Goal: Task Accomplishment & Management: Complete application form

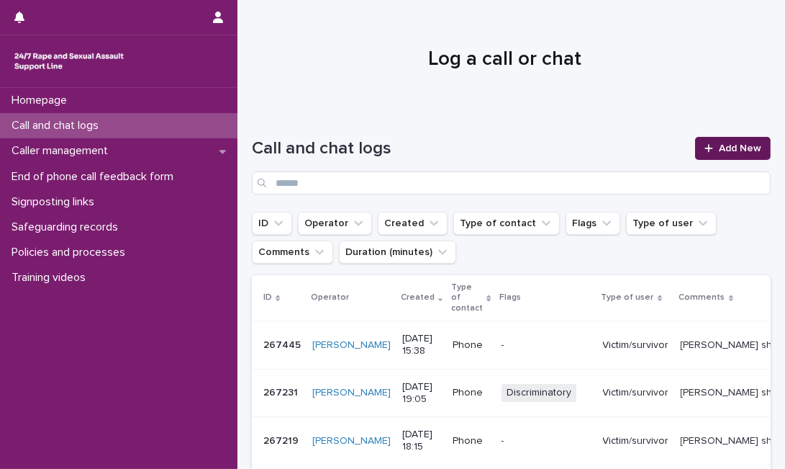
drag, startPoint x: 0, startPoint y: 0, endPoint x: 725, endPoint y: 155, distance: 741.8
click at [725, 155] on link "Add New" at bounding box center [733, 148] width 76 height 23
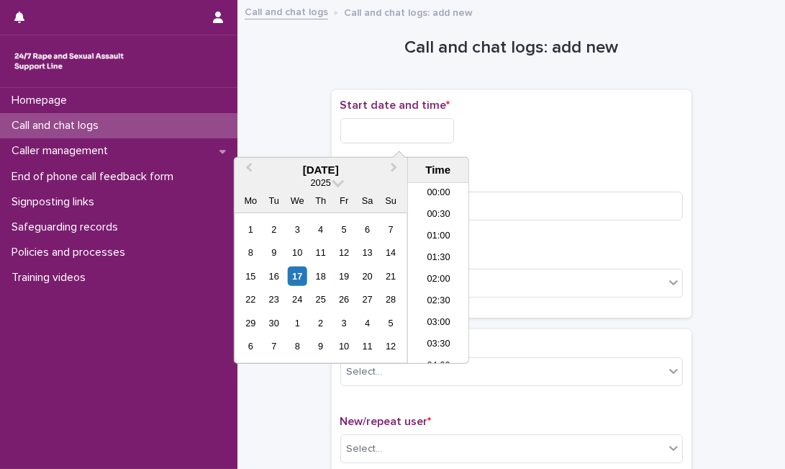
scroll to position [633, 0]
click at [394, 136] on input "text" at bounding box center [397, 130] width 114 height 25
click at [300, 279] on div "17" at bounding box center [297, 275] width 19 height 19
click at [429, 136] on input "**********" at bounding box center [397, 130] width 114 height 25
type input "**********"
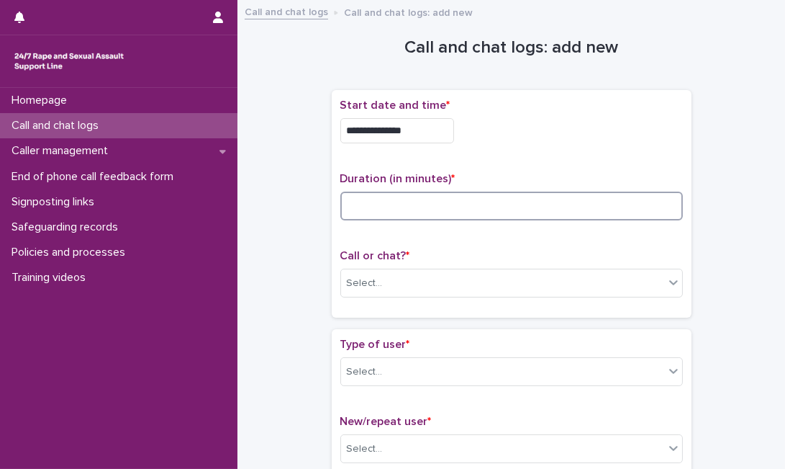
click at [543, 208] on input at bounding box center [511, 205] width 343 height 29
type input "*"
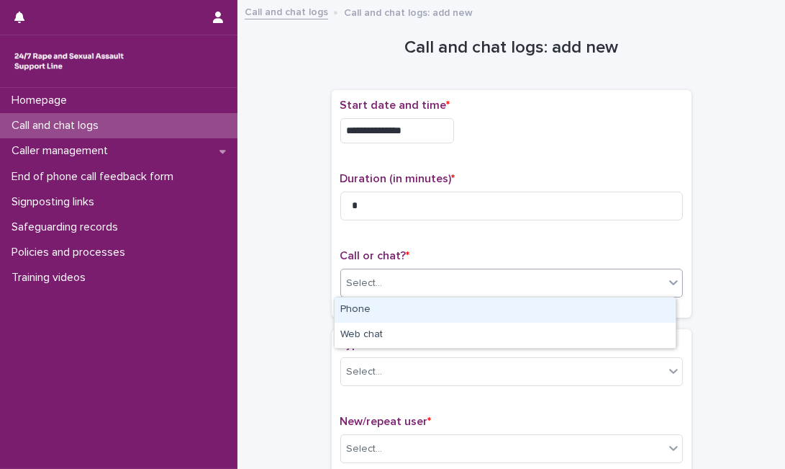
drag, startPoint x: 498, startPoint y: 284, endPoint x: 474, endPoint y: 304, distance: 31.6
click at [474, 304] on body "**********" at bounding box center [392, 234] width 785 height 469
click at [474, 304] on div "Phone" at bounding box center [505, 309] width 341 height 25
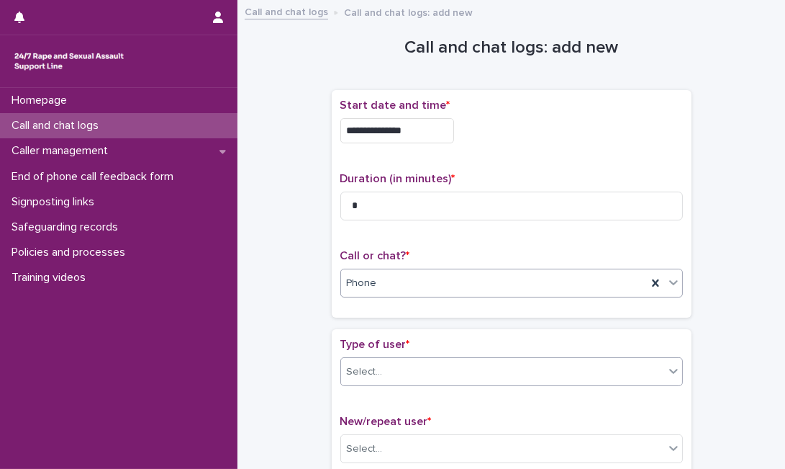
click at [427, 370] on div "Select..." at bounding box center [502, 372] width 323 height 24
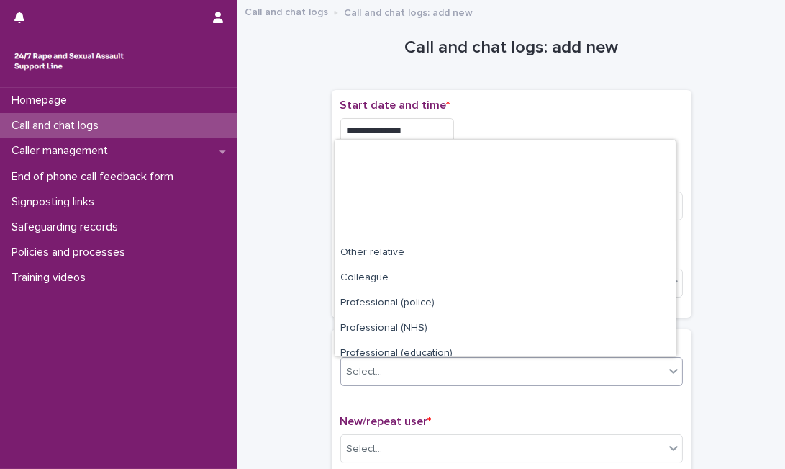
scroll to position [162, 0]
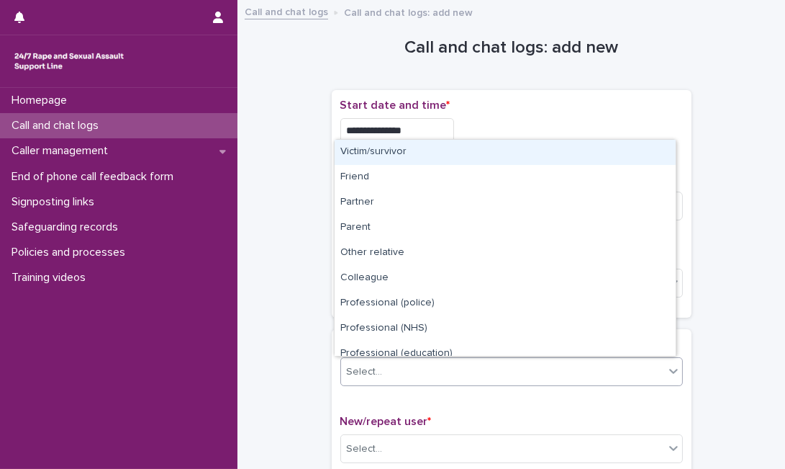
click at [356, 357] on div "Select..." at bounding box center [511, 371] width 343 height 29
click at [404, 366] on div "Select..." at bounding box center [502, 372] width 323 height 24
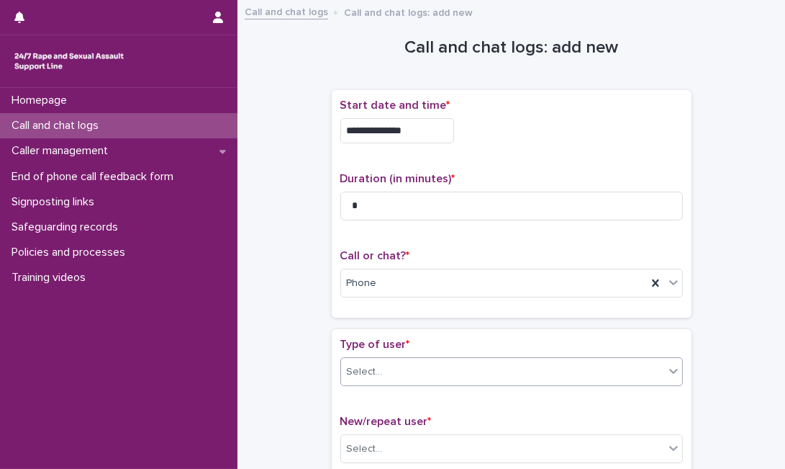
click at [469, 371] on div "Select..." at bounding box center [502, 372] width 323 height 24
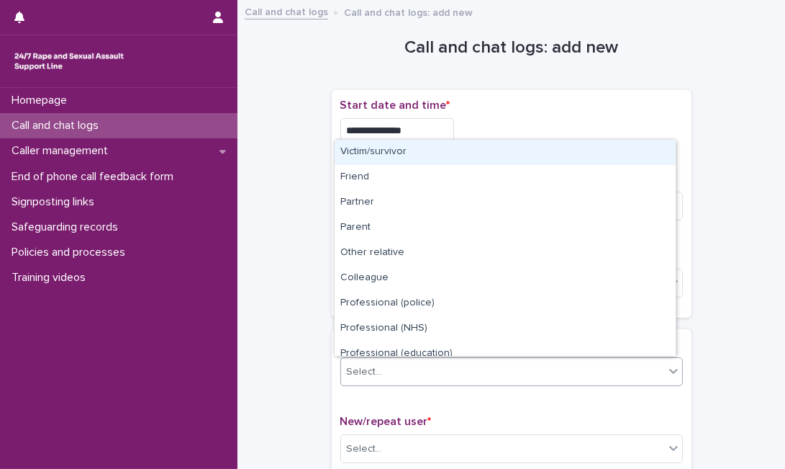
click at [402, 367] on div "Select..." at bounding box center [502, 372] width 323 height 24
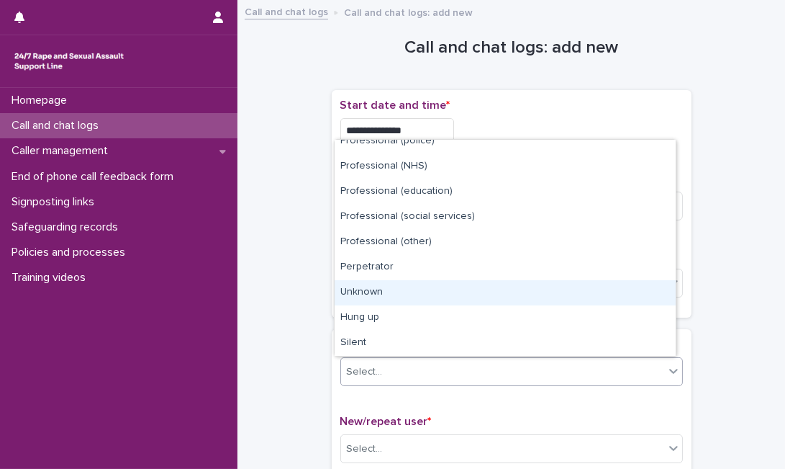
click at [632, 291] on div "Unknown" at bounding box center [505, 292] width 341 height 25
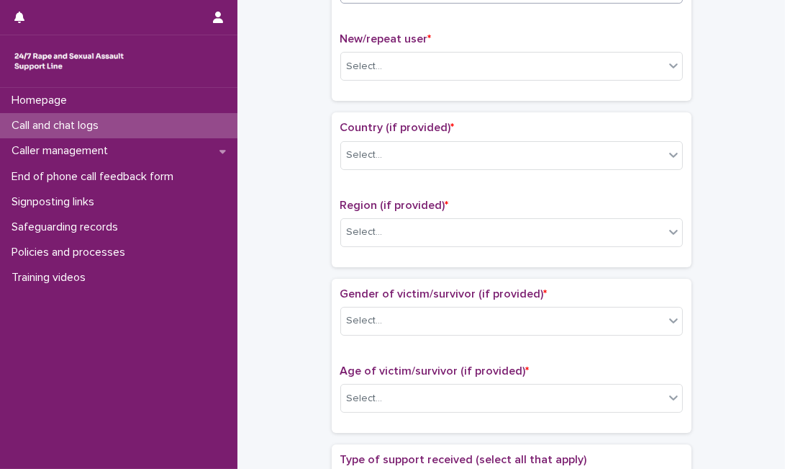
scroll to position [384, 0]
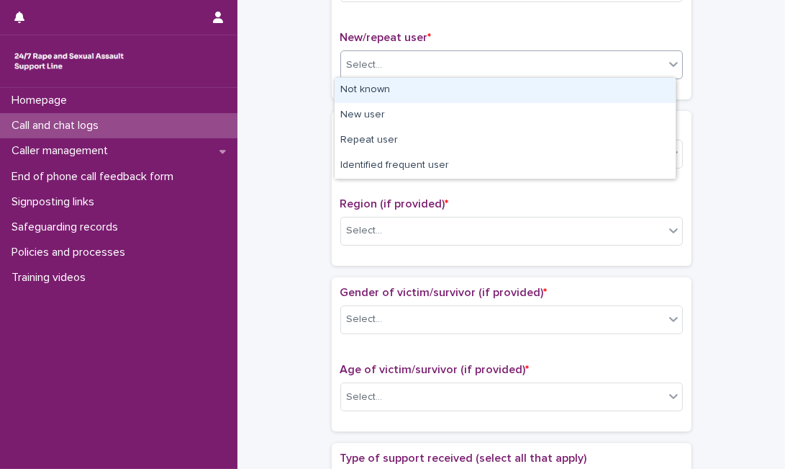
click at [629, 53] on div "Select..." at bounding box center [502, 65] width 323 height 24
click at [571, 94] on div "Not known" at bounding box center [505, 90] width 341 height 25
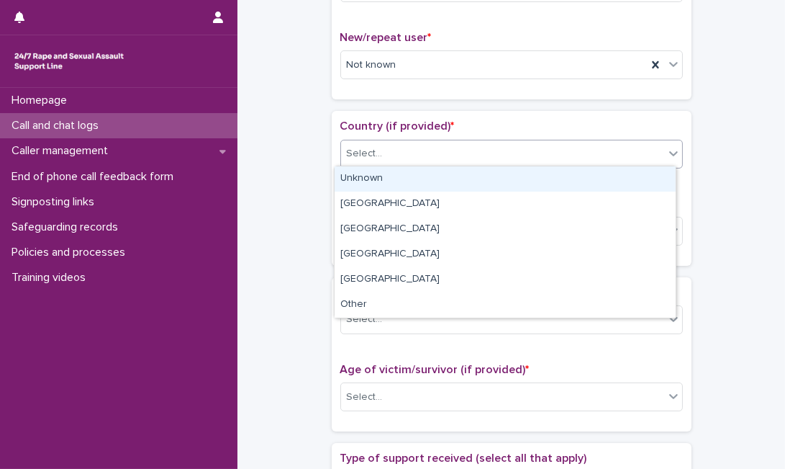
click at [507, 148] on div "Select..." at bounding box center [502, 154] width 323 height 24
click at [483, 176] on div "Unknown" at bounding box center [505, 178] width 341 height 25
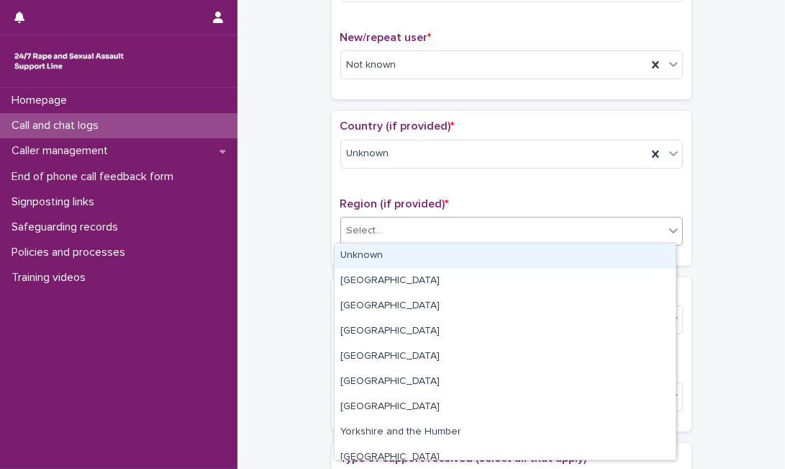
click at [450, 225] on div "Select..." at bounding box center [502, 231] width 323 height 24
click at [426, 250] on div "Unknown" at bounding box center [505, 255] width 341 height 25
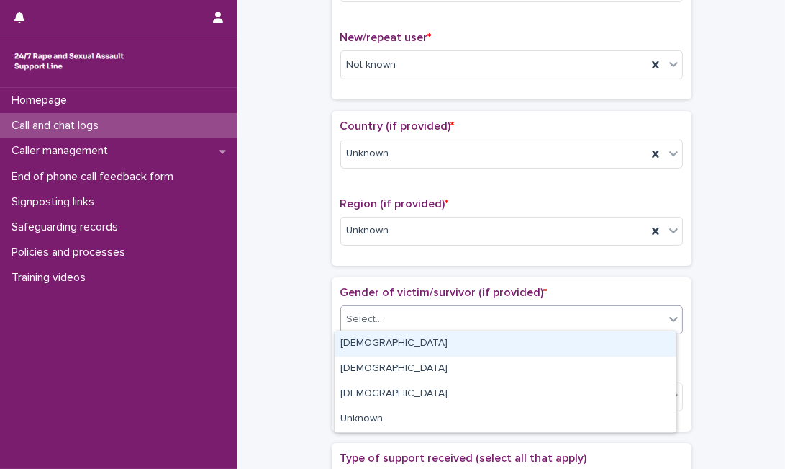
click at [390, 320] on div "Select..." at bounding box center [502, 319] width 323 height 24
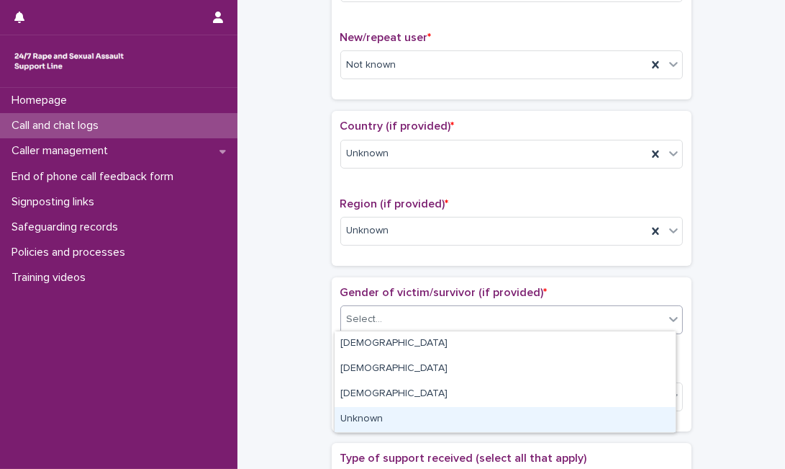
click at [378, 418] on div "Unknown" at bounding box center [505, 419] width 341 height 25
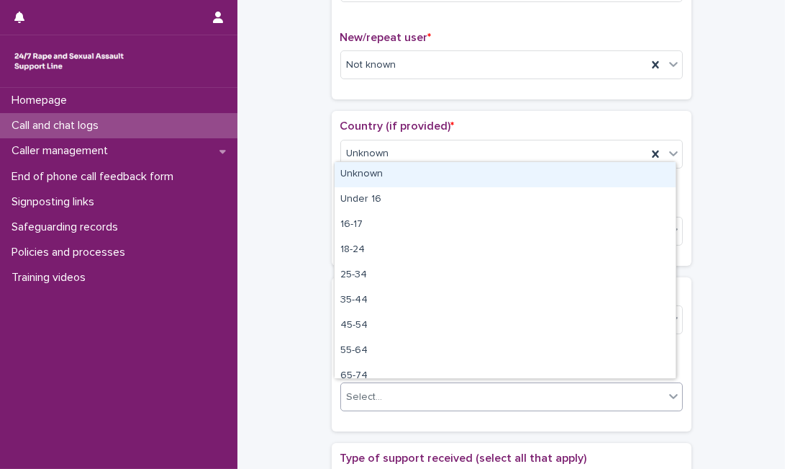
click at [428, 400] on div "Select..." at bounding box center [502, 397] width 323 height 24
click at [472, 169] on div "Unknown" at bounding box center [505, 174] width 341 height 25
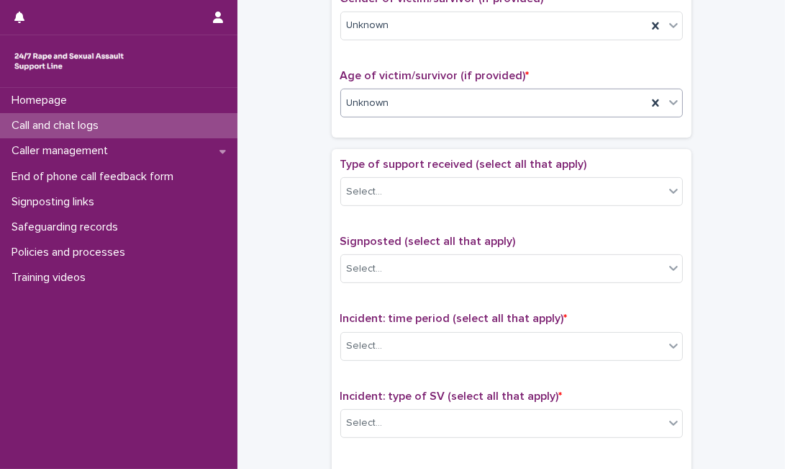
scroll to position [703, 0]
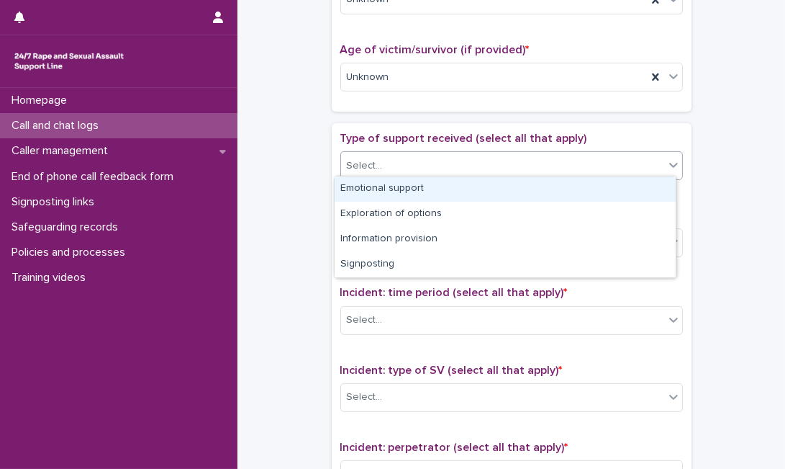
click at [651, 155] on div "Select..." at bounding box center [502, 166] width 323 height 24
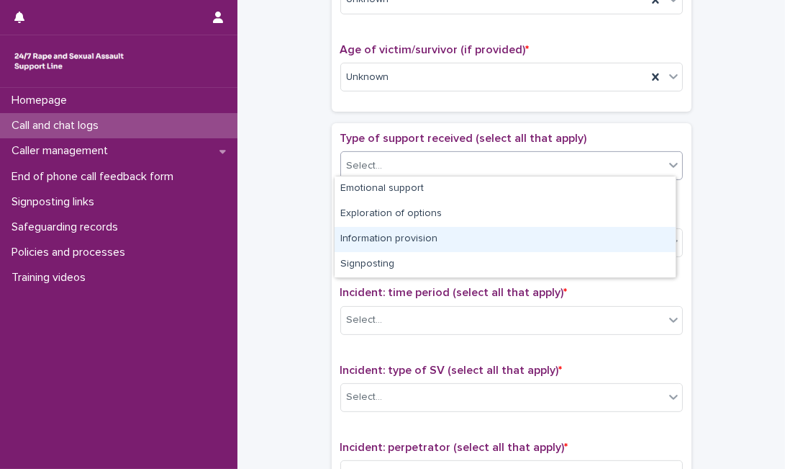
drag, startPoint x: 545, startPoint y: 199, endPoint x: 525, endPoint y: 231, distance: 38.1
click at [525, 231] on div "Information provision" at bounding box center [505, 239] width 341 height 25
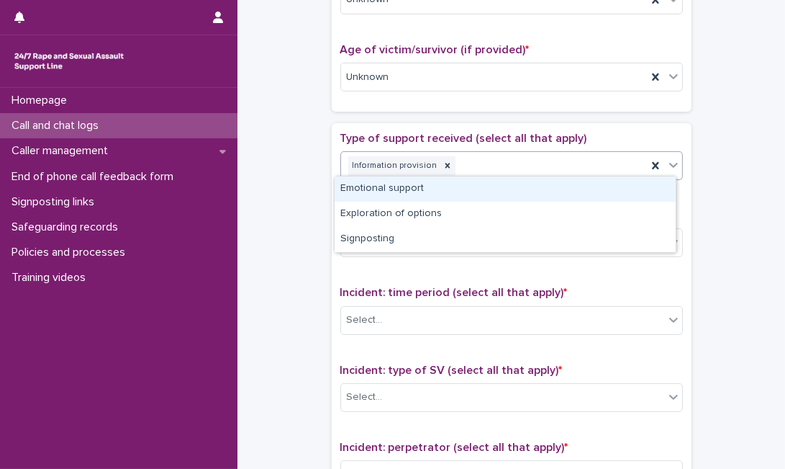
click at [665, 170] on div at bounding box center [673, 165] width 17 height 26
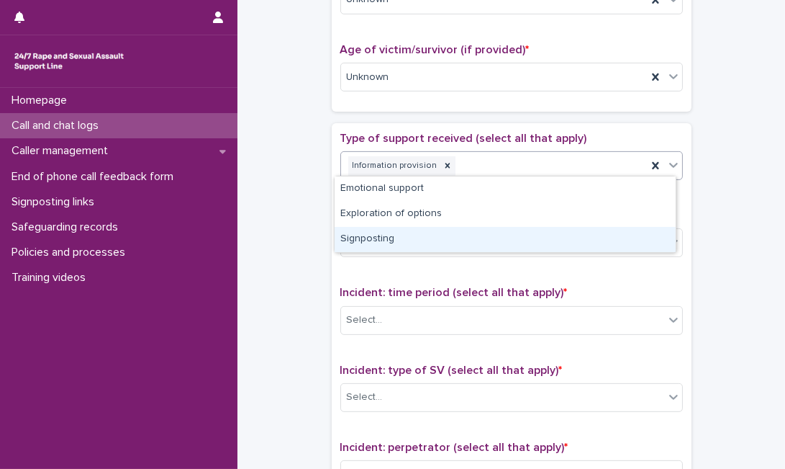
click at [592, 228] on div "Signposting" at bounding box center [505, 239] width 341 height 25
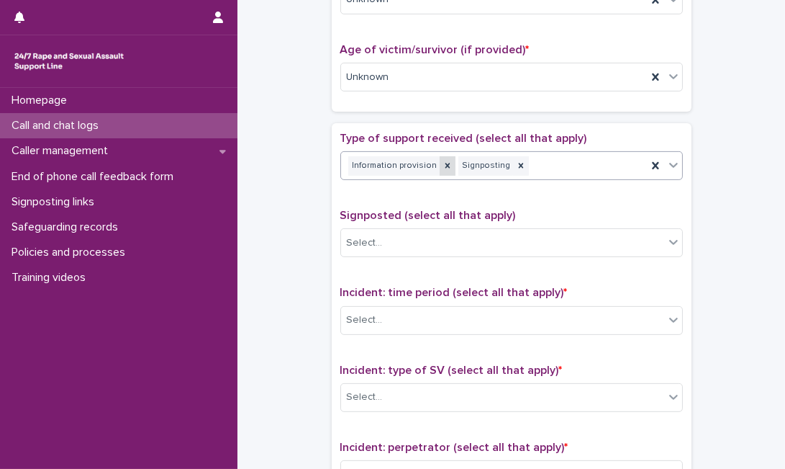
click at [445, 163] on icon at bounding box center [447, 165] width 5 height 5
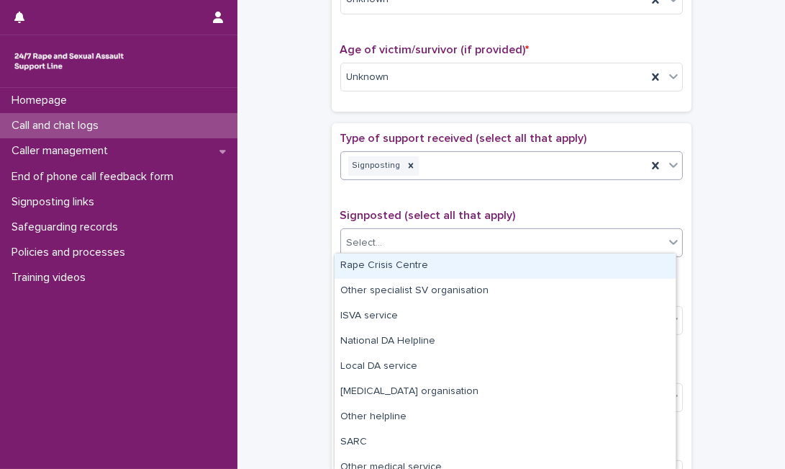
click at [444, 231] on div "Select..." at bounding box center [502, 243] width 323 height 24
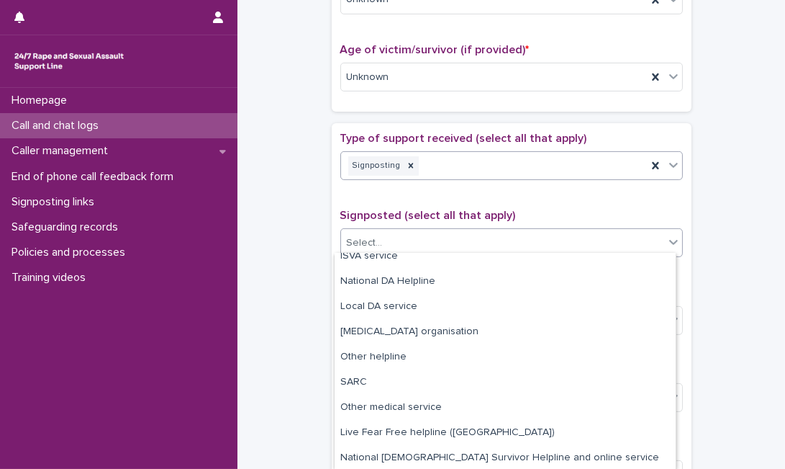
scroll to position [86, 0]
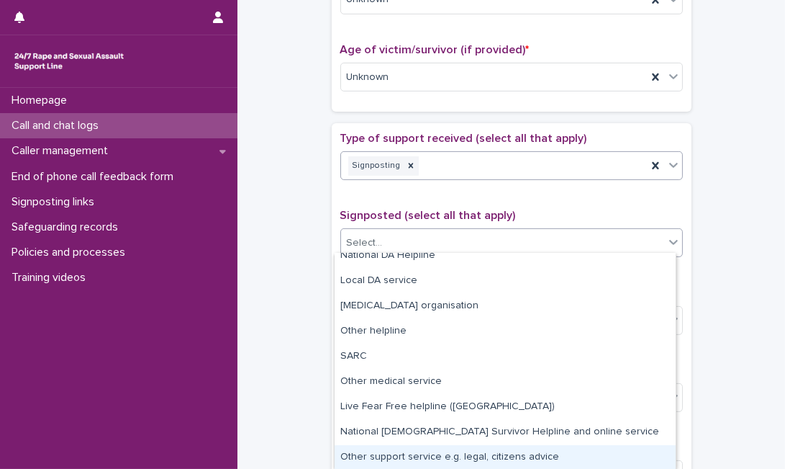
click at [547, 452] on div "Other support service e.g. legal, citizens advice" at bounding box center [505, 457] width 341 height 25
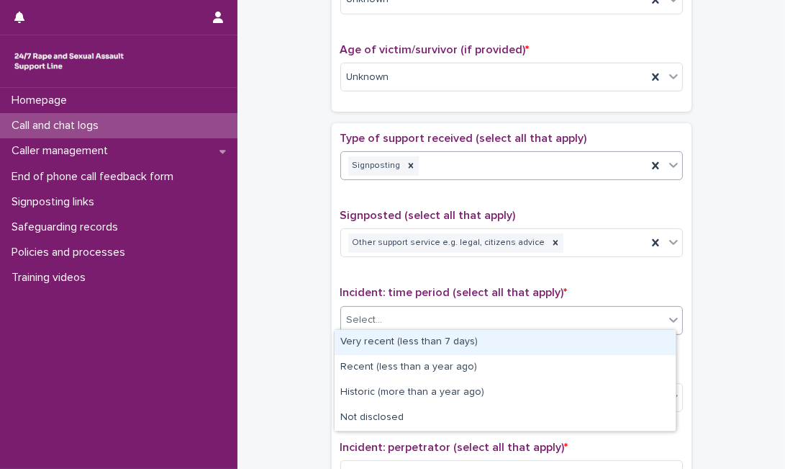
click at [569, 308] on div "Select..." at bounding box center [502, 320] width 323 height 24
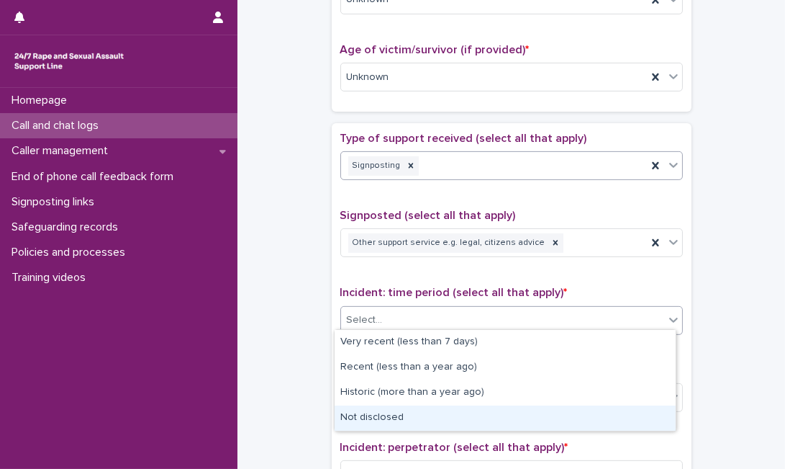
click at [528, 420] on div "Not disclosed" at bounding box center [505, 417] width 341 height 25
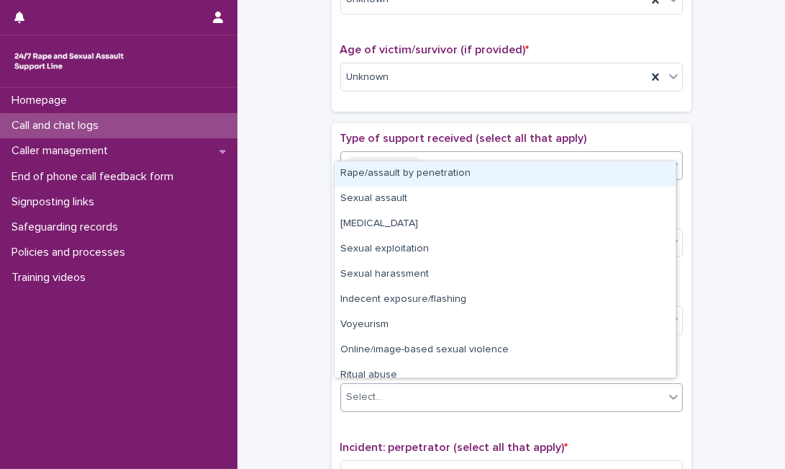
click at [538, 401] on div "Select..." at bounding box center [502, 397] width 323 height 24
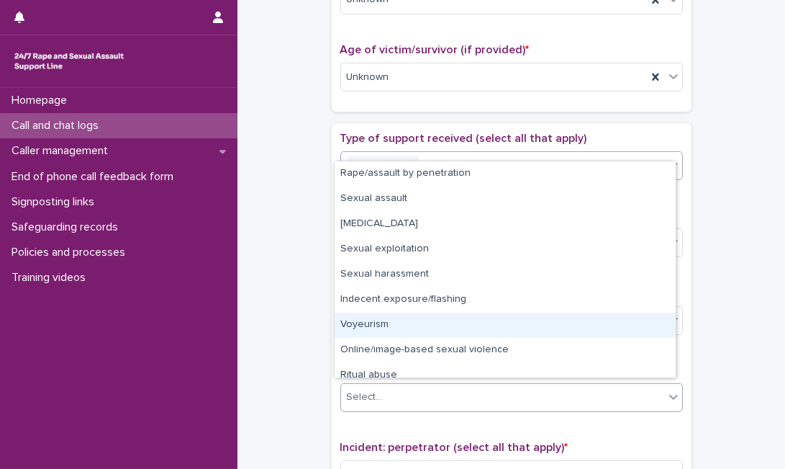
scroll to position [35, 0]
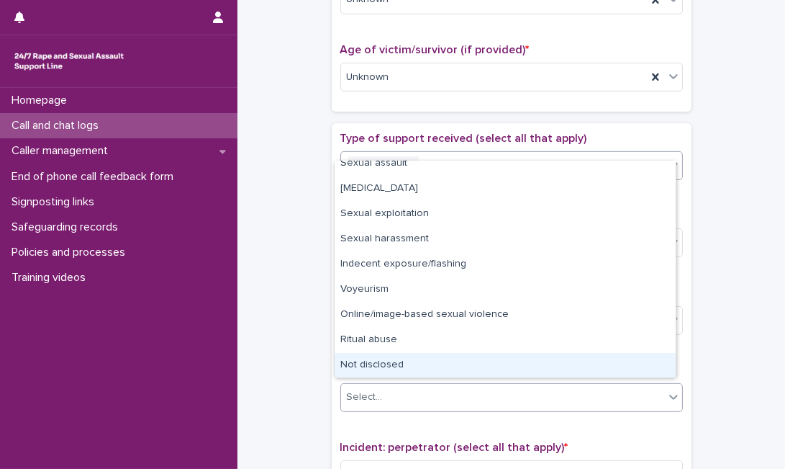
drag, startPoint x: 666, startPoint y: 358, endPoint x: 615, endPoint y: 365, distance: 51.5
click at [615, 365] on div "Not disclosed" at bounding box center [505, 365] width 341 height 25
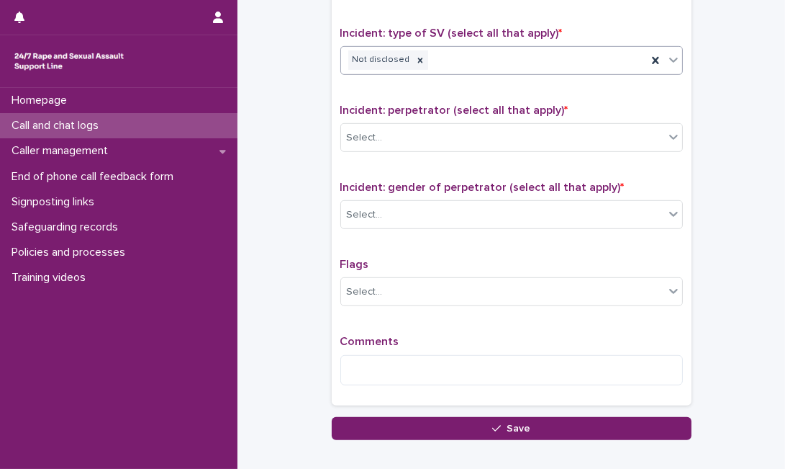
scroll to position [1018, 0]
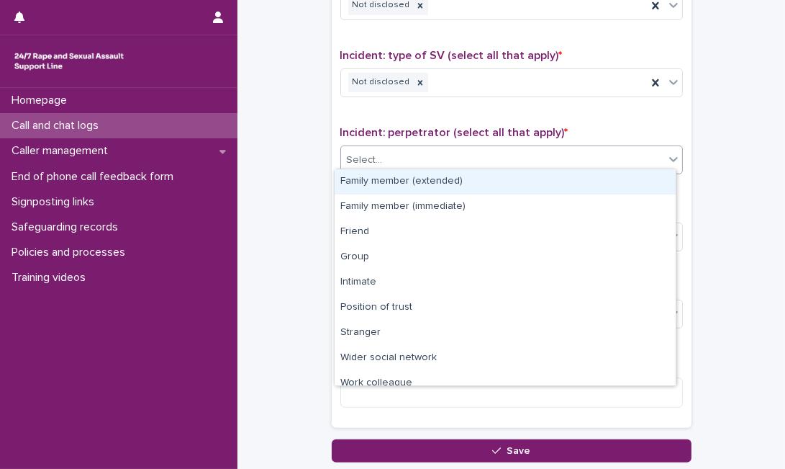
click at [592, 162] on div "Select..." at bounding box center [502, 160] width 323 height 24
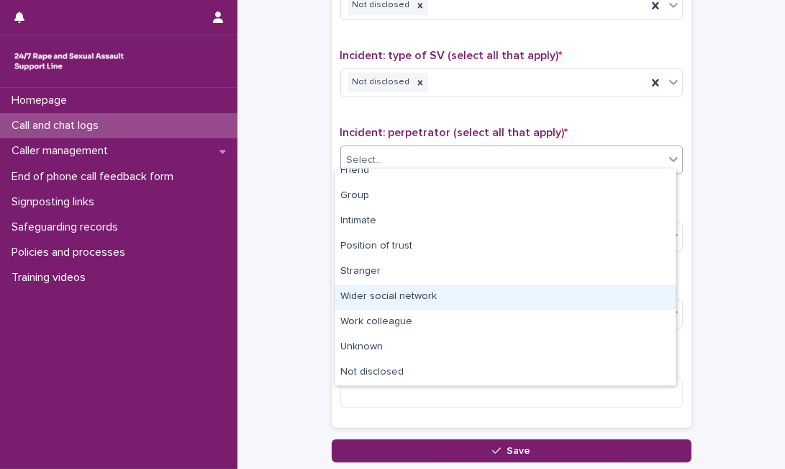
scroll to position [61, 0]
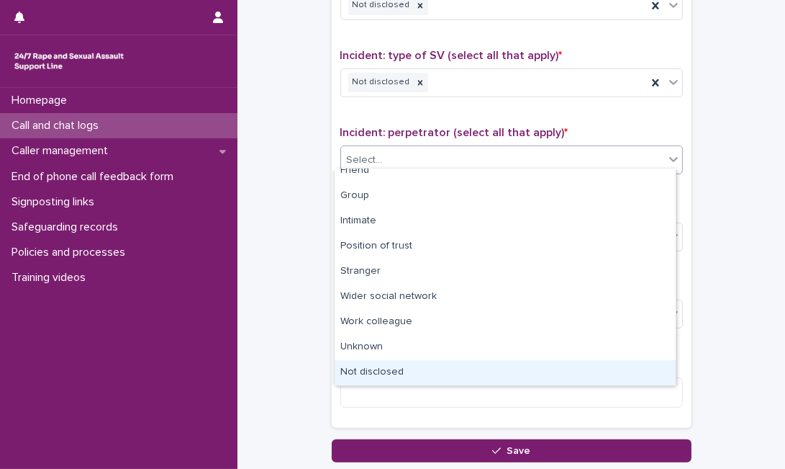
click at [602, 376] on div "Not disclosed" at bounding box center [505, 372] width 341 height 25
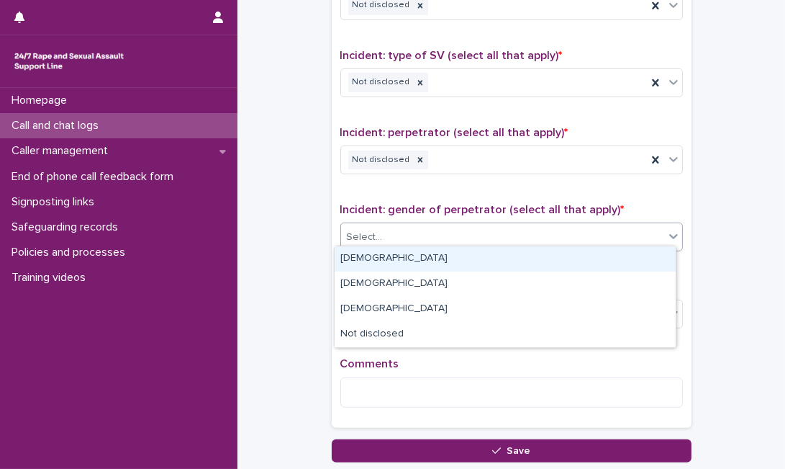
click at [623, 225] on div "Select..." at bounding box center [502, 237] width 323 height 24
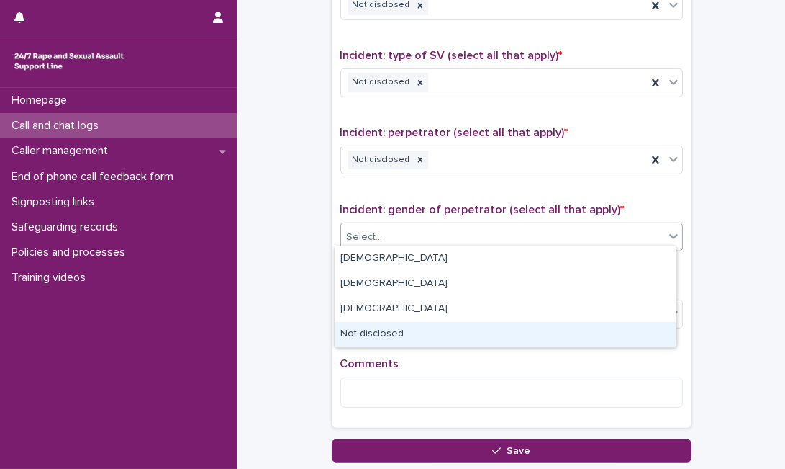
click at [543, 330] on div "Not disclosed" at bounding box center [505, 334] width 341 height 25
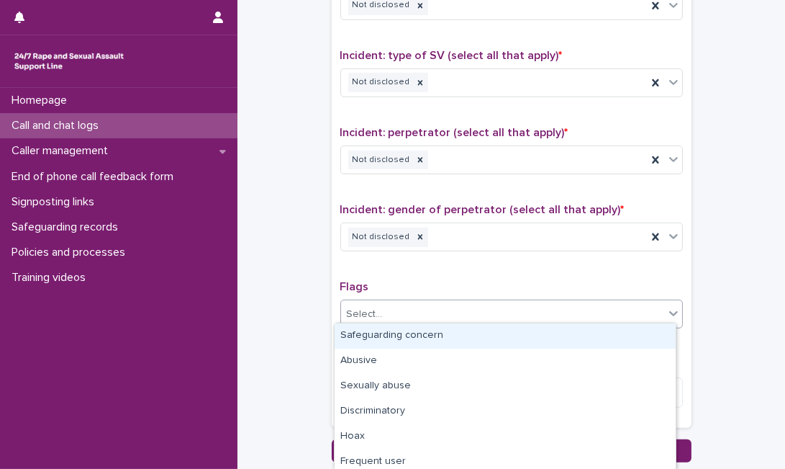
click at [531, 302] on div "Select..." at bounding box center [502, 314] width 323 height 24
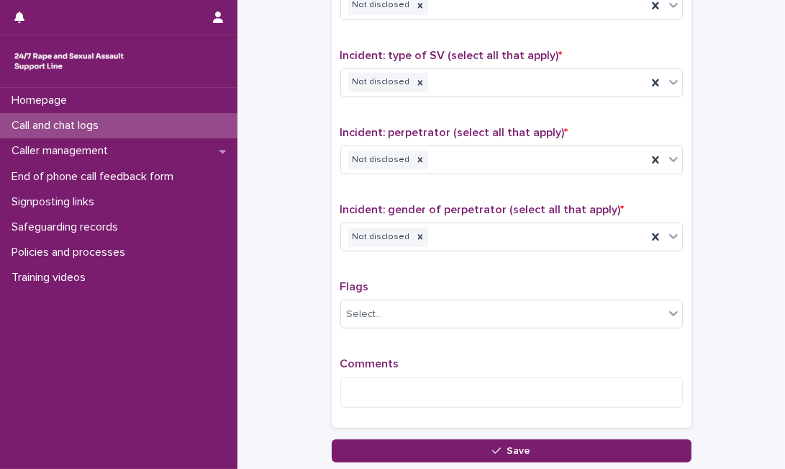
click at [588, 253] on div "Incident: gender of perpetrator (select all that apply) * Not disclosed" at bounding box center [511, 233] width 343 height 60
click at [481, 389] on textarea at bounding box center [511, 392] width 343 height 30
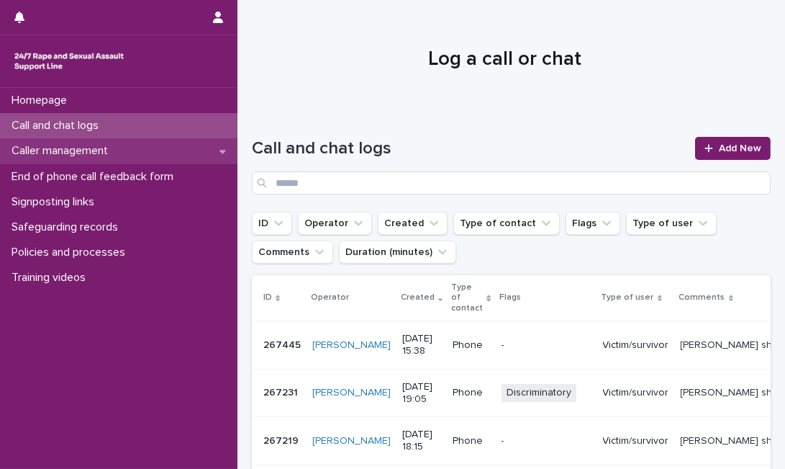
click at [164, 151] on div "Caller management" at bounding box center [118, 150] width 237 height 25
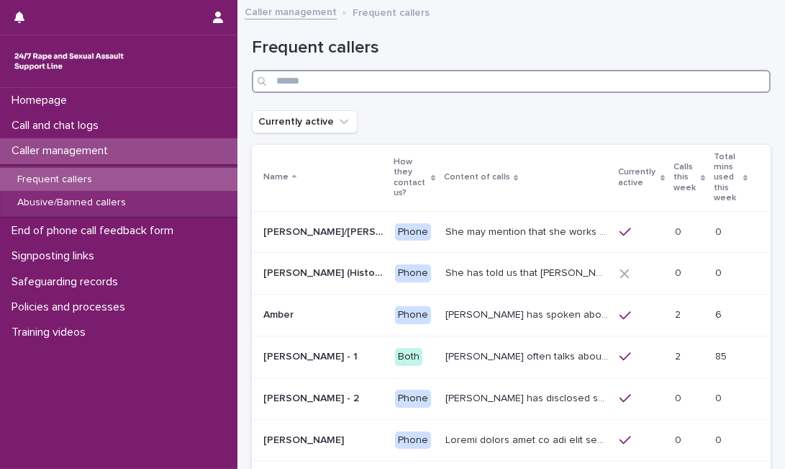
click at [369, 83] on input "Search" at bounding box center [511, 81] width 519 height 23
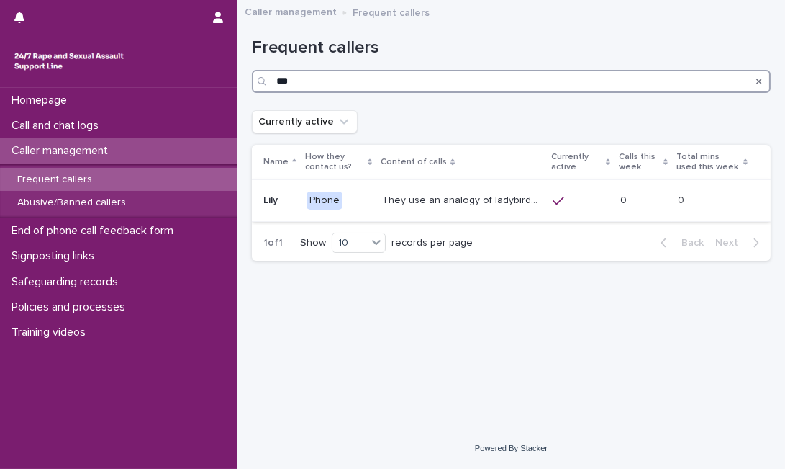
type input "***"
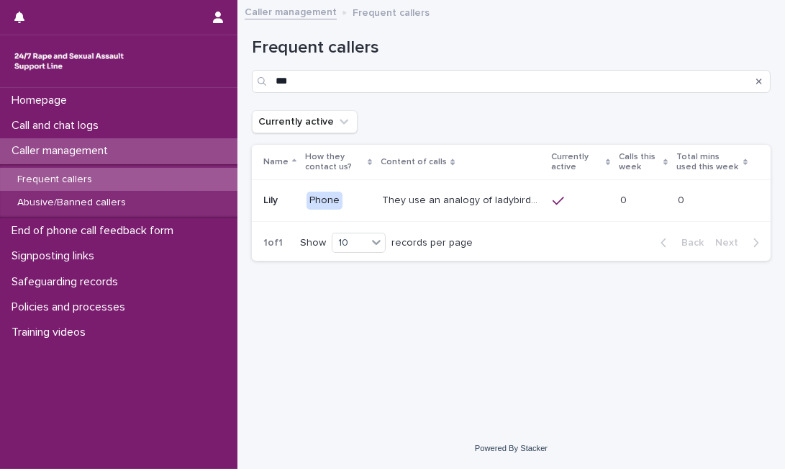
click at [427, 196] on p "They use an analogy of ladybirds (blood) and white syrup (semen). They refer to…" at bounding box center [463, 198] width 162 height 15
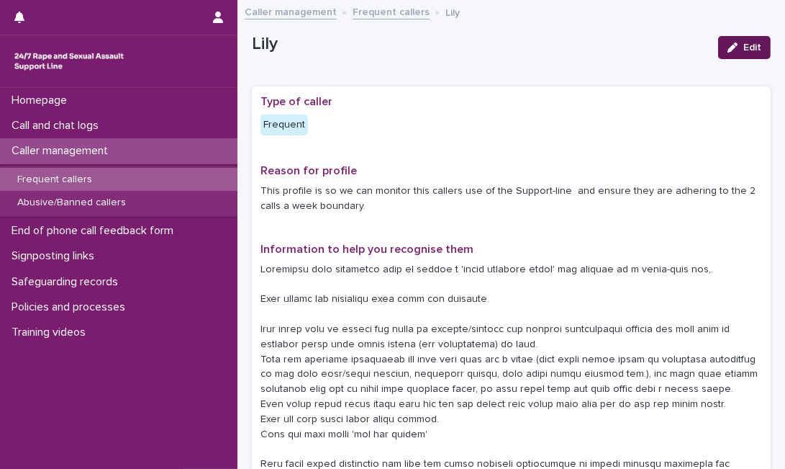
click at [741, 54] on button "Edit" at bounding box center [744, 47] width 53 height 23
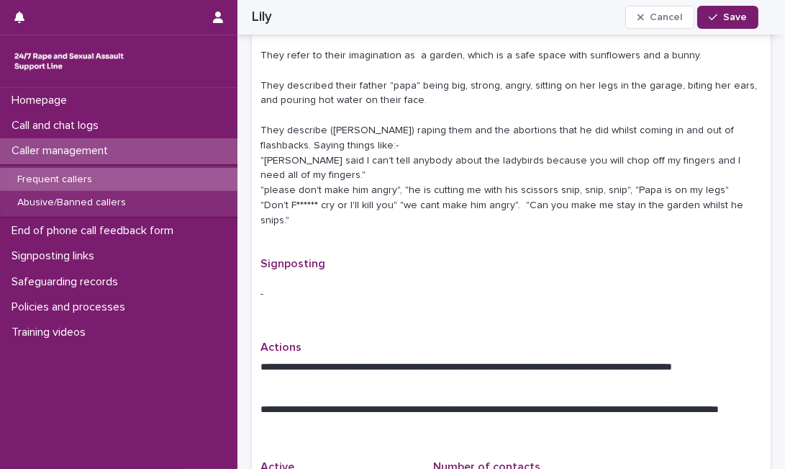
scroll to position [1229, 0]
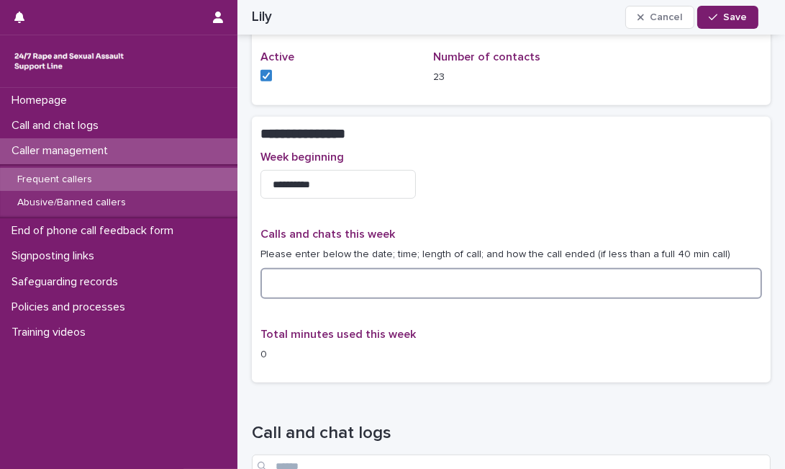
click at [567, 268] on textarea at bounding box center [512, 283] width 502 height 30
click at [304, 268] on textarea at bounding box center [512, 283] width 502 height 30
click at [305, 268] on textarea at bounding box center [512, 283] width 502 height 30
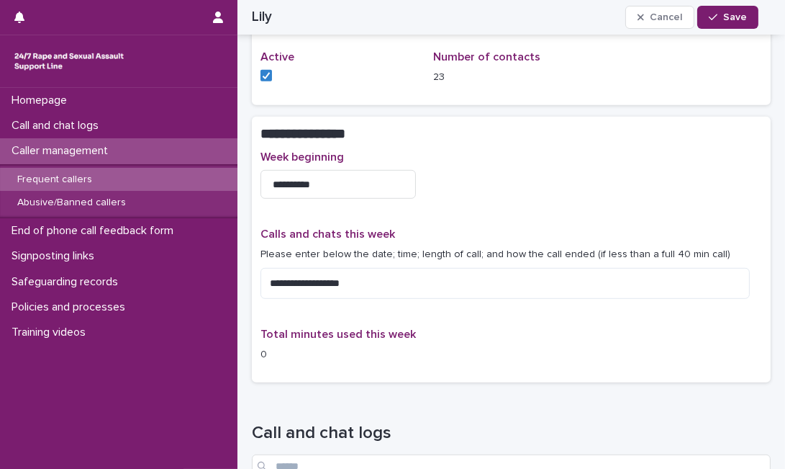
click at [540, 185] on div "**********" at bounding box center [512, 261] width 502 height 223
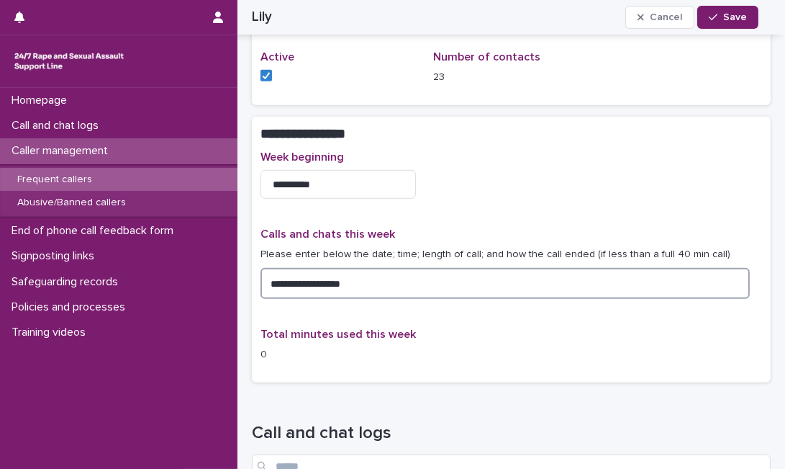
click at [493, 268] on textarea "**********" at bounding box center [505, 283] width 489 height 30
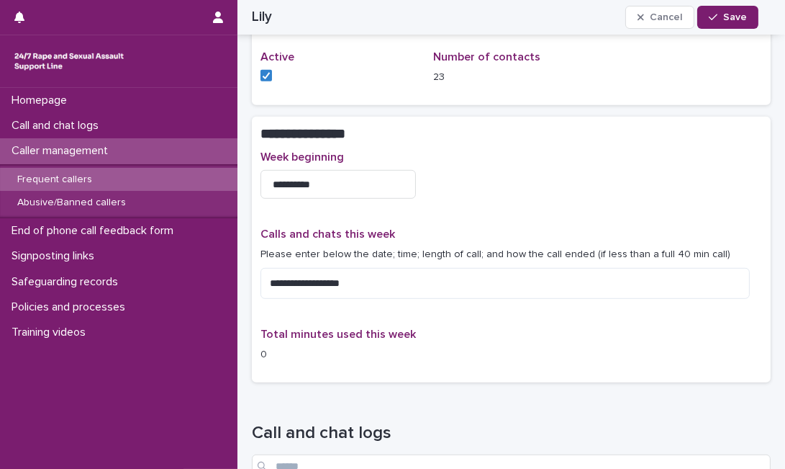
click at [693, 268] on div "**********" at bounding box center [512, 268] width 502 height 82
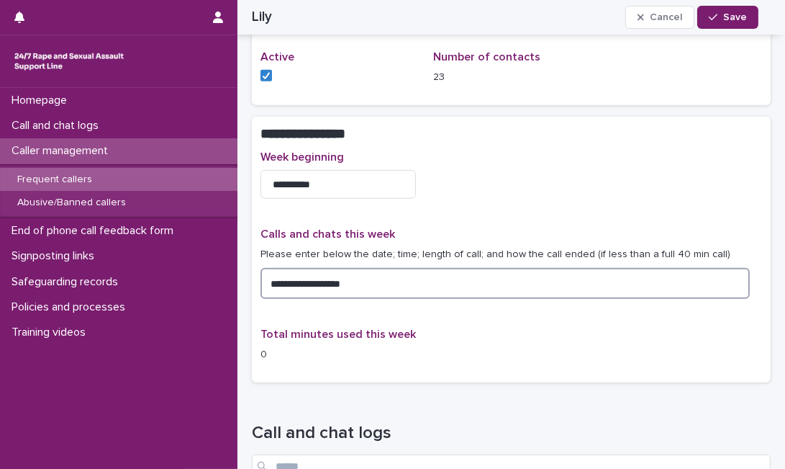
click at [670, 268] on textarea "**********" at bounding box center [505, 283] width 489 height 30
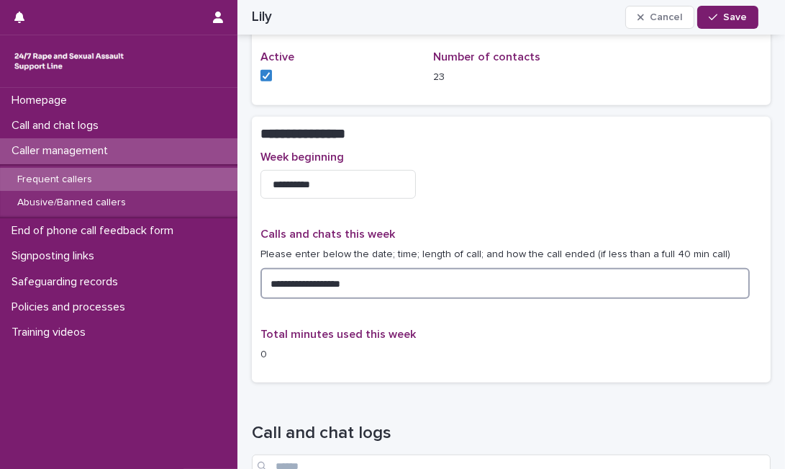
click at [412, 268] on textarea "**********" at bounding box center [505, 283] width 489 height 30
type textarea "**********"
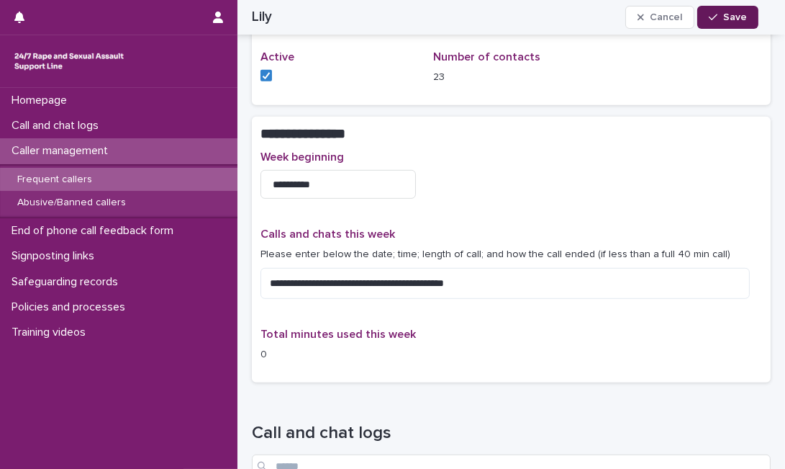
click at [733, 10] on button "Save" at bounding box center [727, 17] width 61 height 23
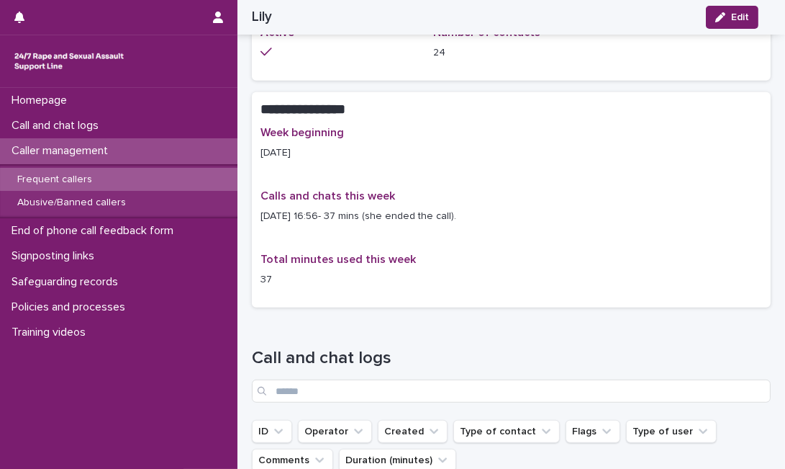
click at [142, 149] on div "Caller management" at bounding box center [118, 150] width 237 height 25
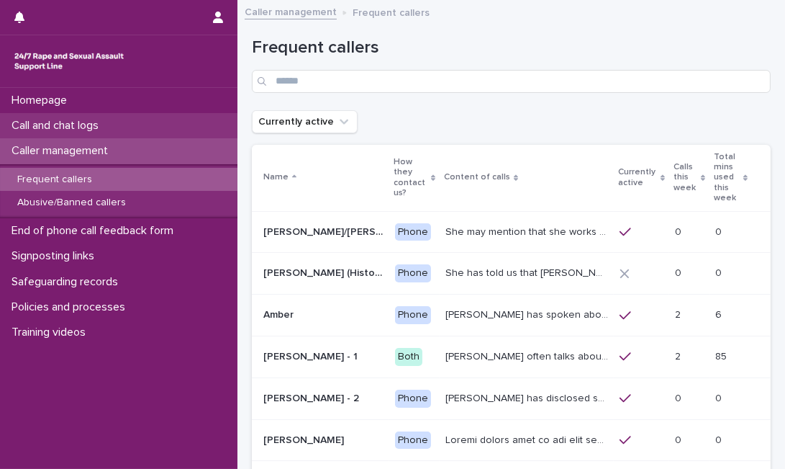
click at [90, 125] on p "Call and chat logs" at bounding box center [58, 126] width 104 height 14
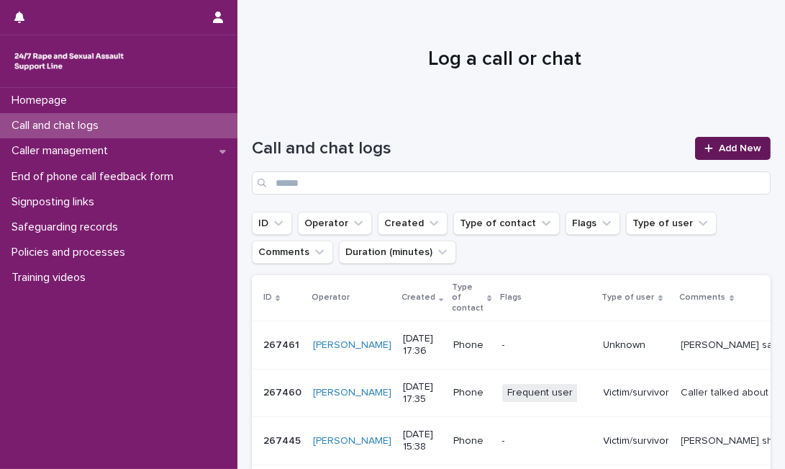
click at [737, 147] on span "Add New" at bounding box center [740, 148] width 42 height 10
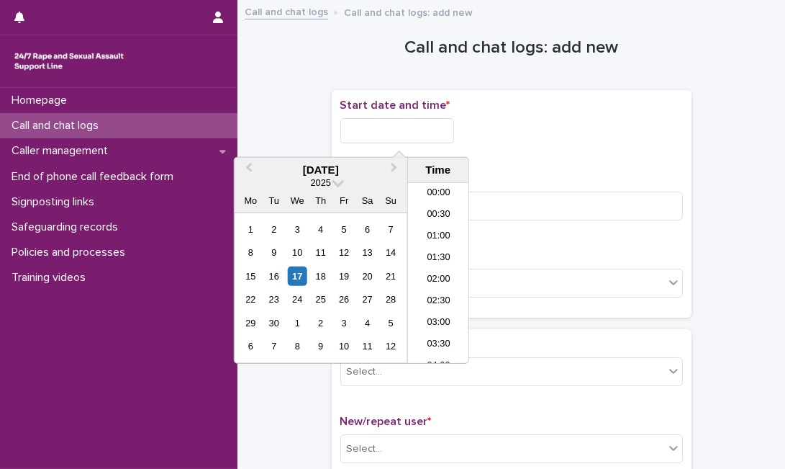
click at [343, 130] on input "text" at bounding box center [397, 130] width 114 height 25
click at [304, 279] on div "17" at bounding box center [297, 275] width 19 height 19
click at [439, 130] on input "**********" at bounding box center [397, 130] width 114 height 25
type input "**********"
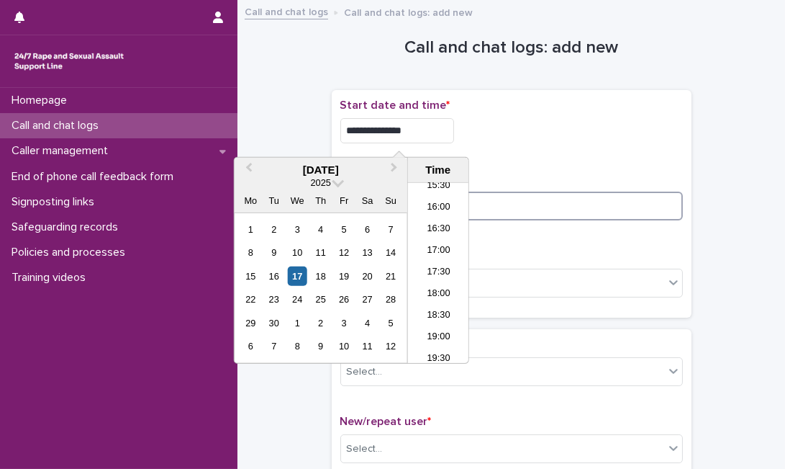
click at [559, 194] on input at bounding box center [511, 205] width 343 height 29
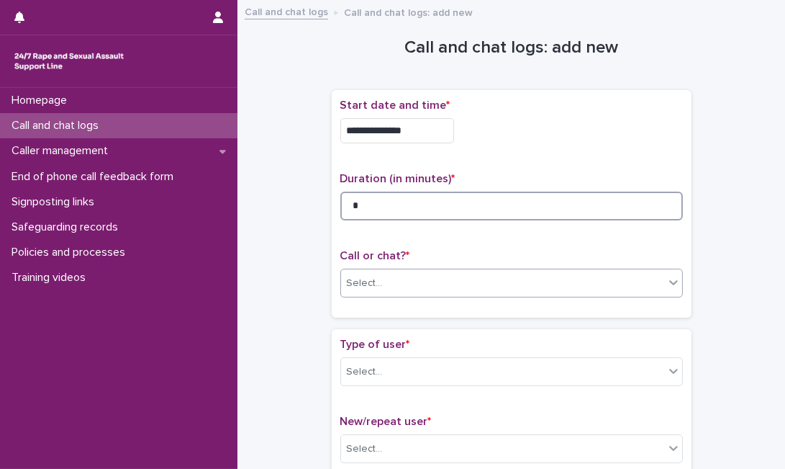
type input "*"
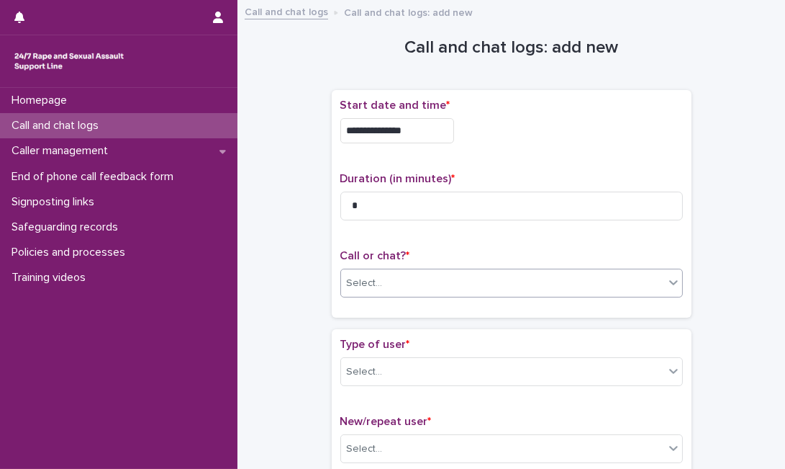
click at [504, 286] on div "Select..." at bounding box center [502, 283] width 323 height 24
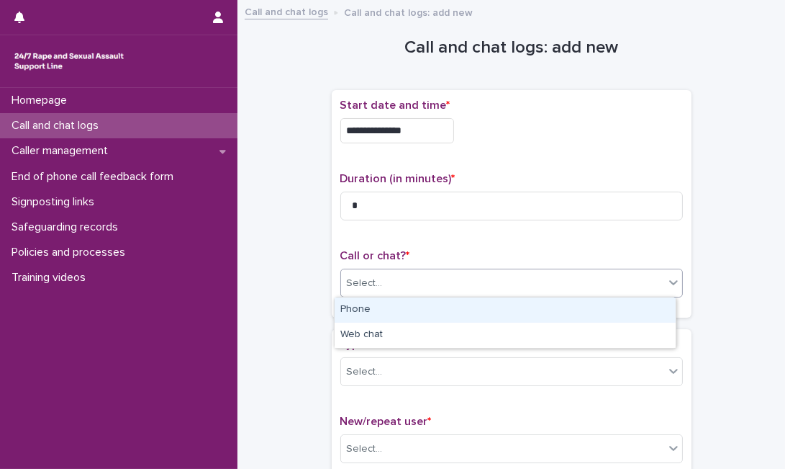
click at [479, 311] on div "Phone" at bounding box center [505, 309] width 341 height 25
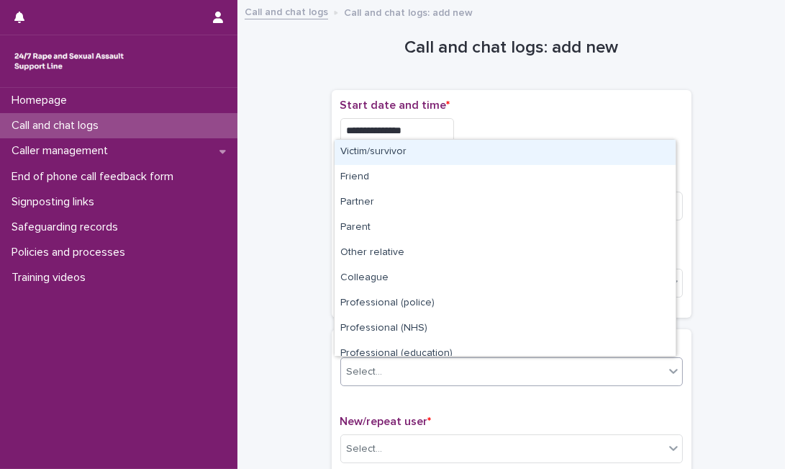
click at [442, 376] on div "Select..." at bounding box center [502, 372] width 323 height 24
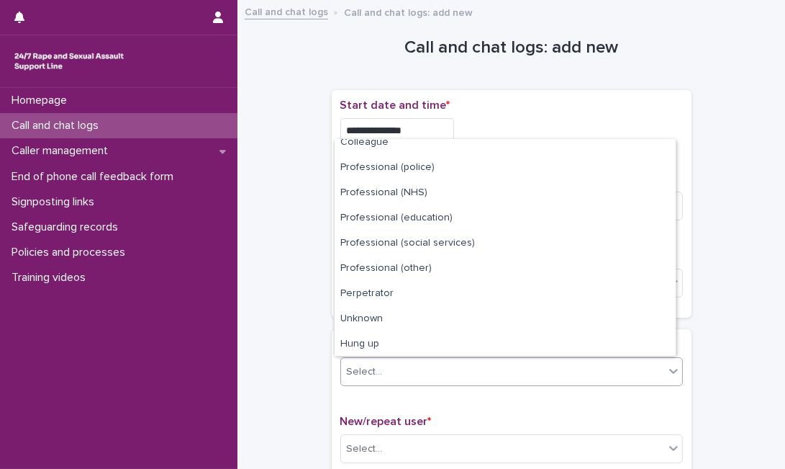
scroll to position [141, 0]
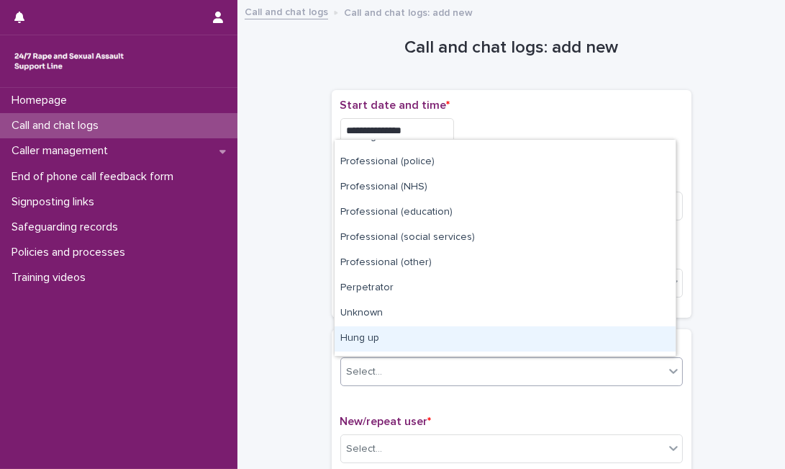
click at [631, 336] on div "Hung up" at bounding box center [505, 338] width 341 height 25
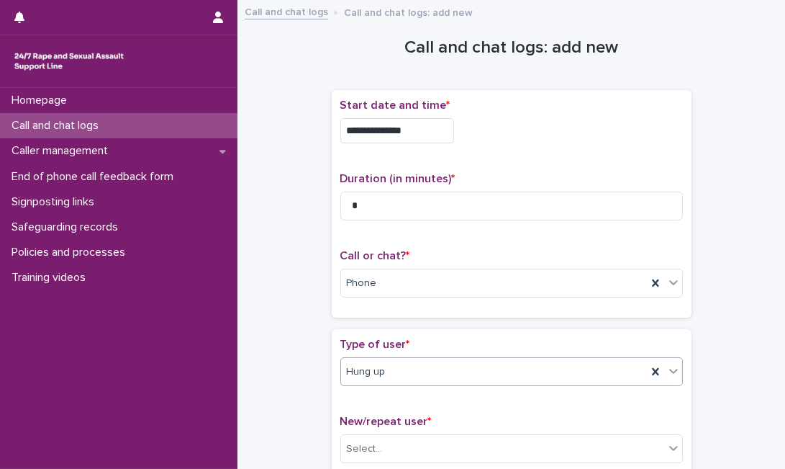
scroll to position [250, 0]
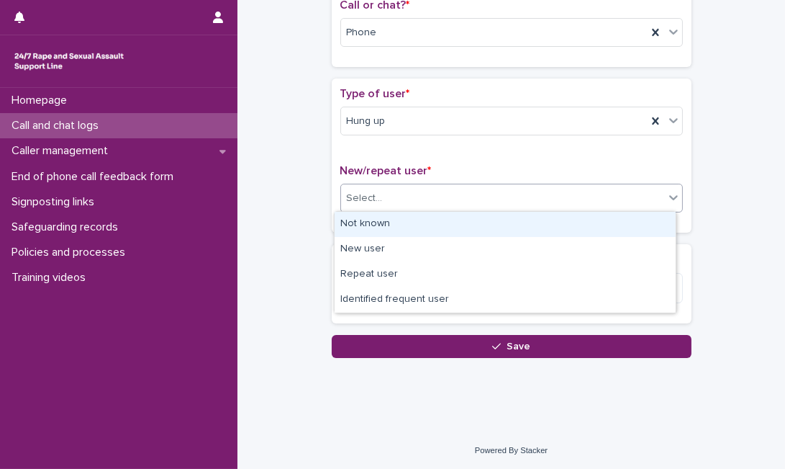
drag, startPoint x: 553, startPoint y: 207, endPoint x: 518, endPoint y: 233, distance: 44.2
click at [518, 233] on body "**********" at bounding box center [392, 234] width 785 height 469
click at [519, 231] on div "Not known" at bounding box center [505, 224] width 341 height 25
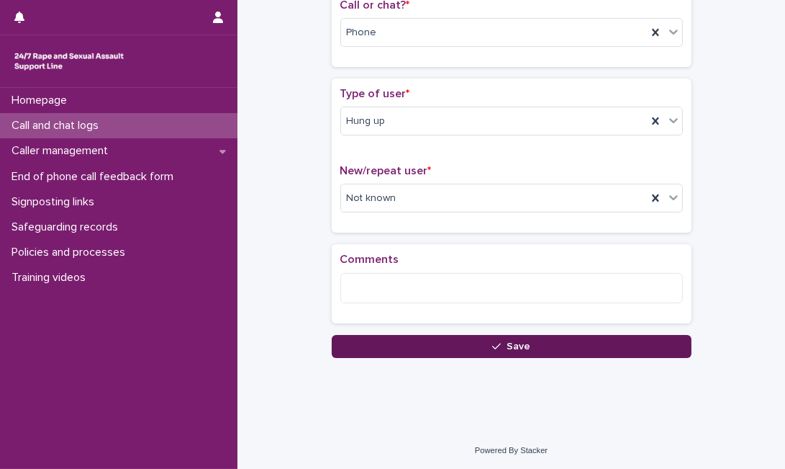
click at [397, 346] on button "Save" at bounding box center [512, 346] width 360 height 23
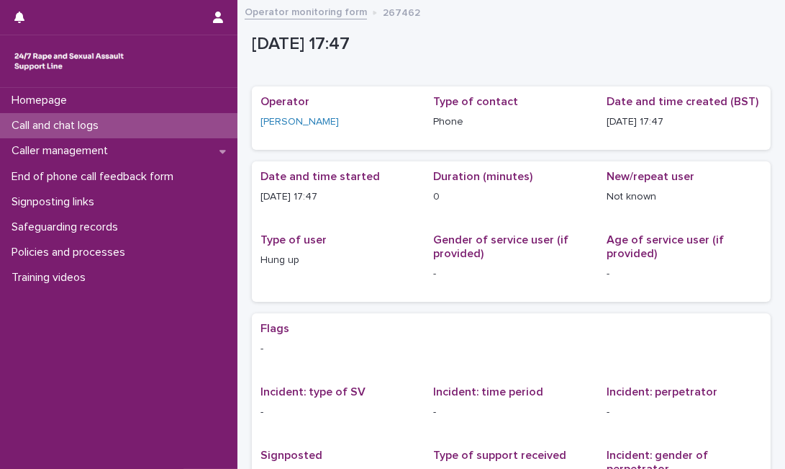
click at [167, 127] on div "Call and chat logs" at bounding box center [118, 125] width 237 height 25
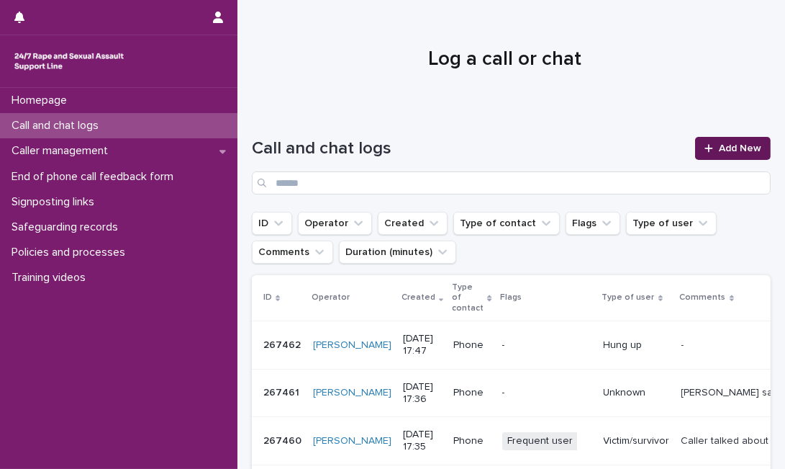
click at [719, 149] on span "Add New" at bounding box center [740, 148] width 42 height 10
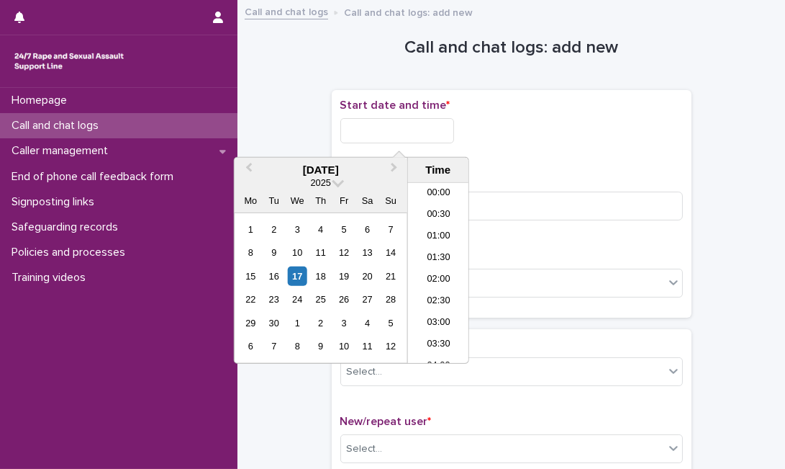
scroll to position [676, 0]
click at [389, 135] on input "text" at bounding box center [397, 130] width 114 height 25
click at [297, 282] on div "17" at bounding box center [297, 275] width 19 height 19
click at [450, 129] on input "**********" at bounding box center [397, 130] width 114 height 25
type input "**********"
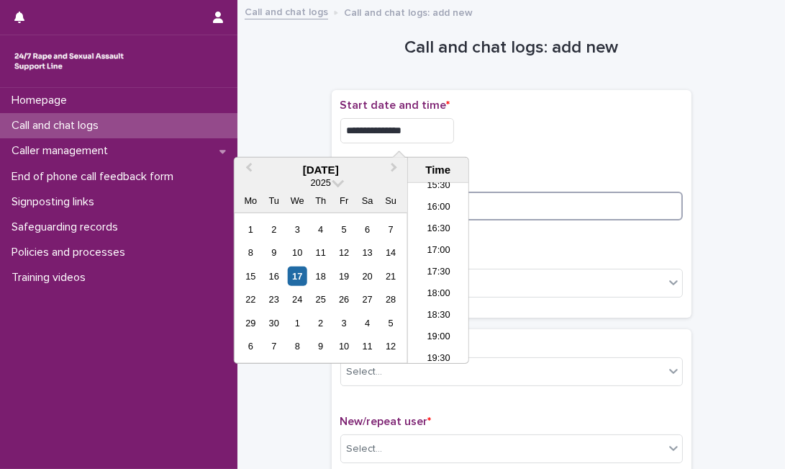
click at [522, 214] on input at bounding box center [511, 205] width 343 height 29
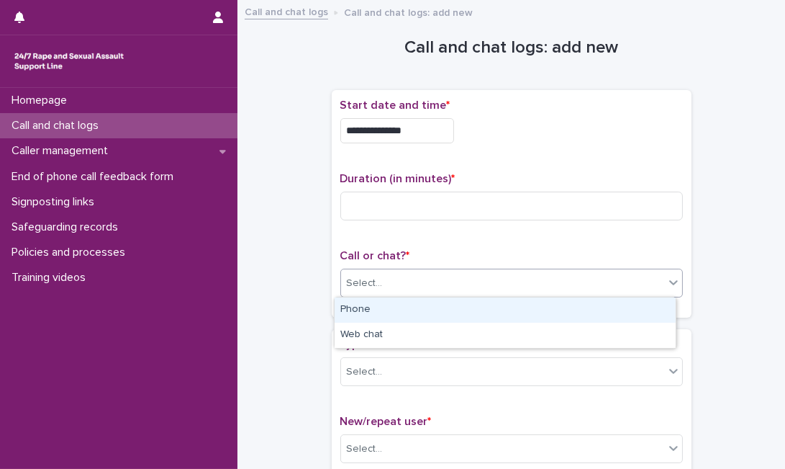
click at [383, 281] on div "Select..." at bounding box center [502, 283] width 323 height 24
click at [368, 305] on div "Phone" at bounding box center [505, 309] width 341 height 25
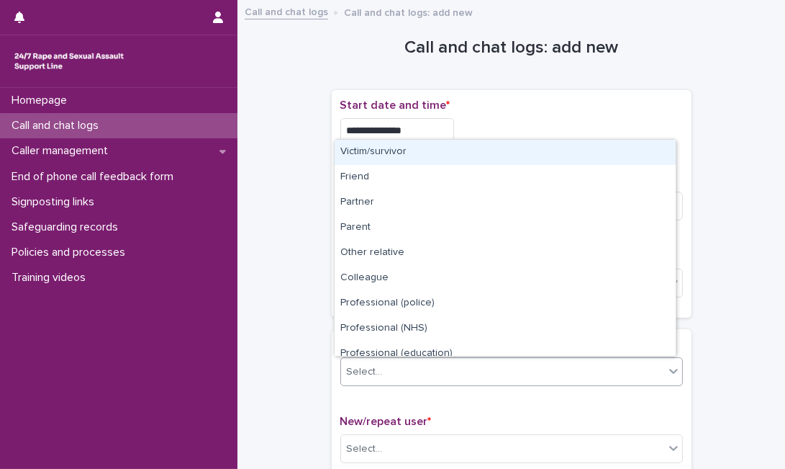
click at [363, 366] on div "Select..." at bounding box center [365, 371] width 36 height 15
click at [411, 160] on div "Victim/survivor" at bounding box center [505, 152] width 341 height 25
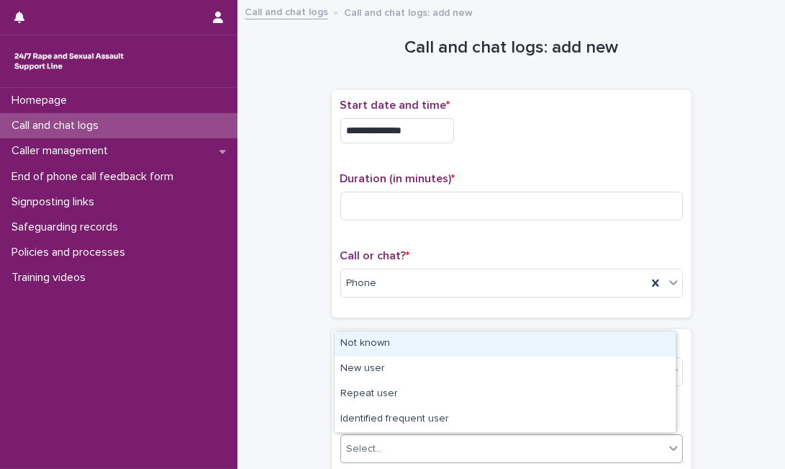
click at [363, 443] on div "Select..." at bounding box center [365, 448] width 36 height 15
click at [376, 340] on div "Not known" at bounding box center [505, 343] width 341 height 25
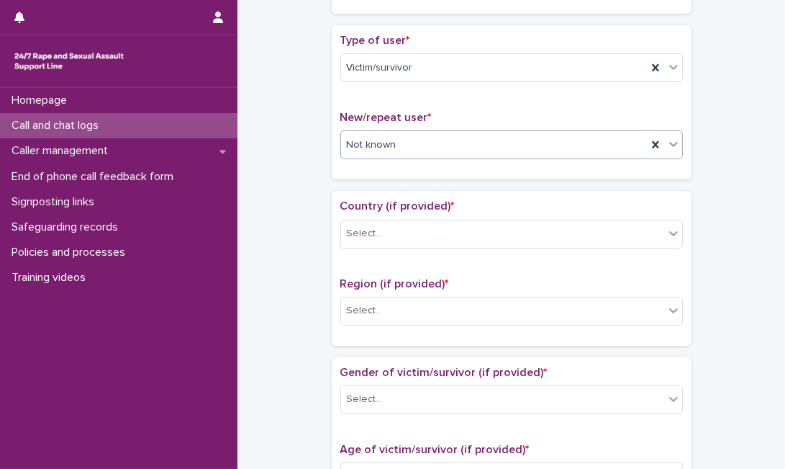
scroll to position [320, 0]
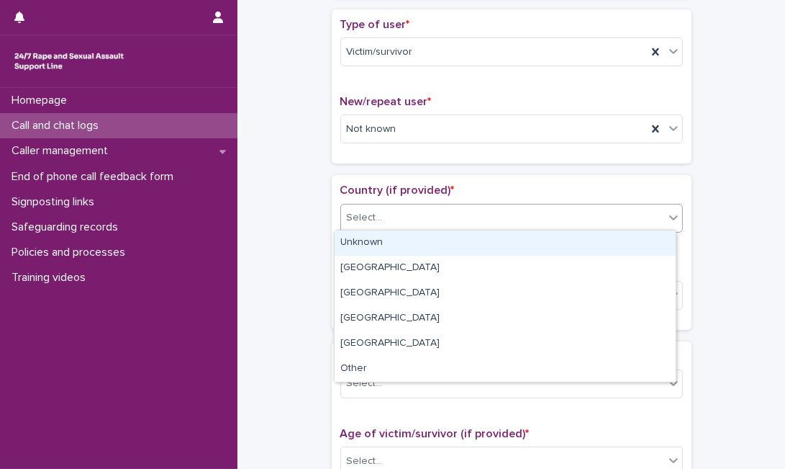
click at [635, 215] on div "Select..." at bounding box center [502, 218] width 323 height 24
click at [615, 246] on div "Unknown" at bounding box center [505, 242] width 341 height 25
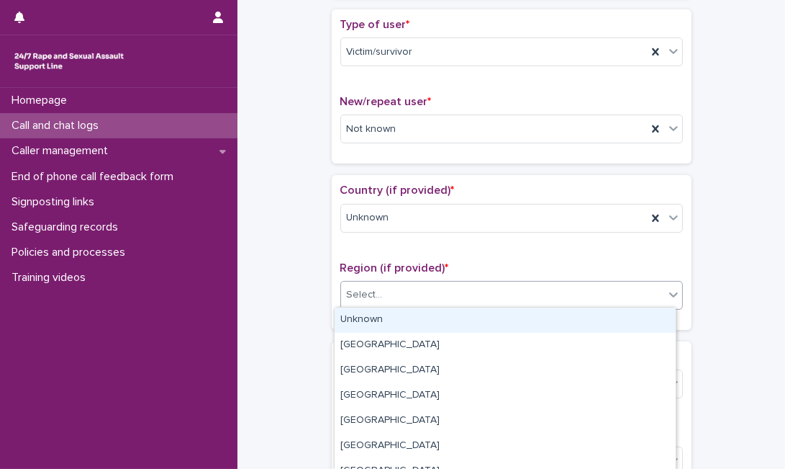
click at [575, 303] on div "Select..." at bounding box center [502, 295] width 323 height 24
click at [555, 327] on div "Unknown" at bounding box center [505, 319] width 341 height 25
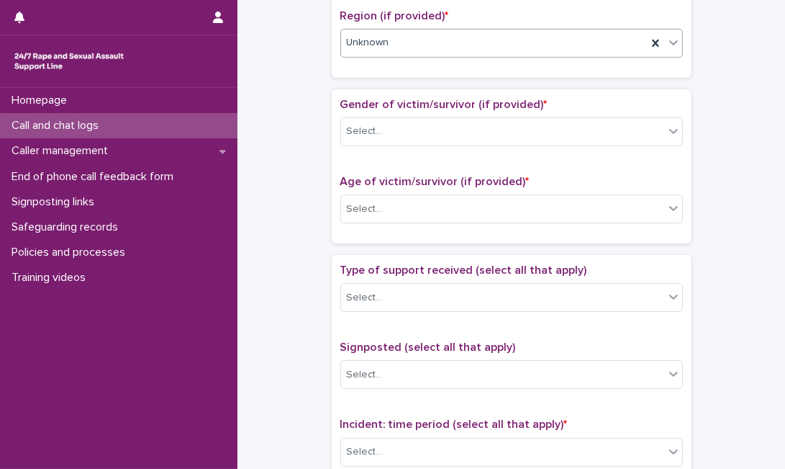
scroll to position [576, 0]
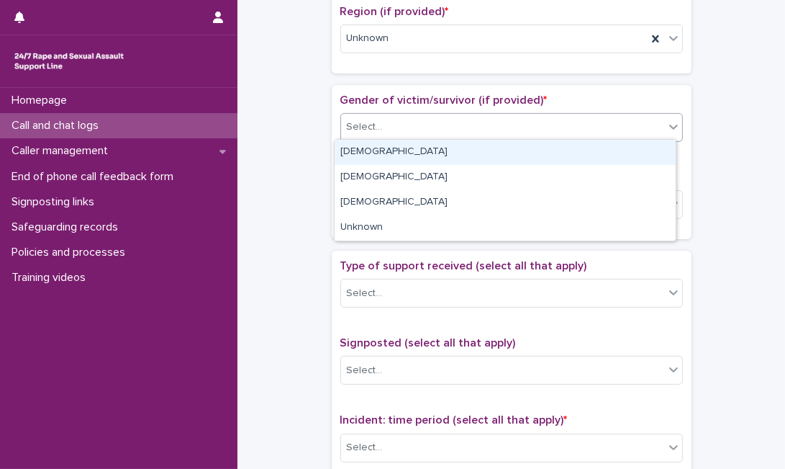
click at [666, 122] on icon at bounding box center [673, 126] width 14 height 14
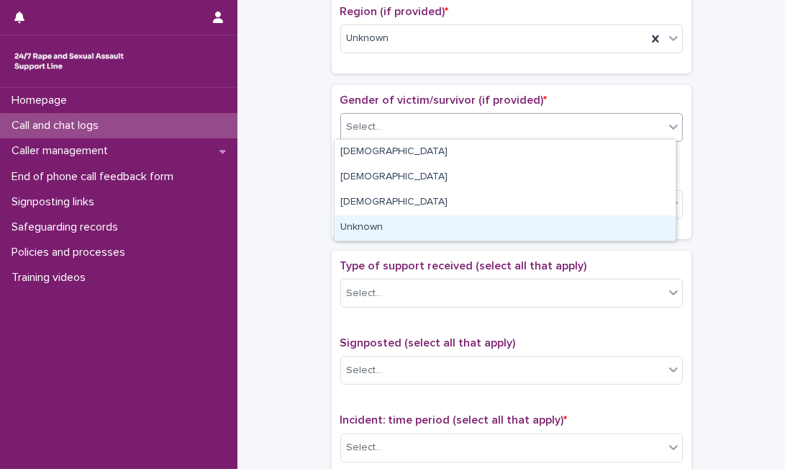
click at [576, 233] on div "Unknown" at bounding box center [505, 227] width 341 height 25
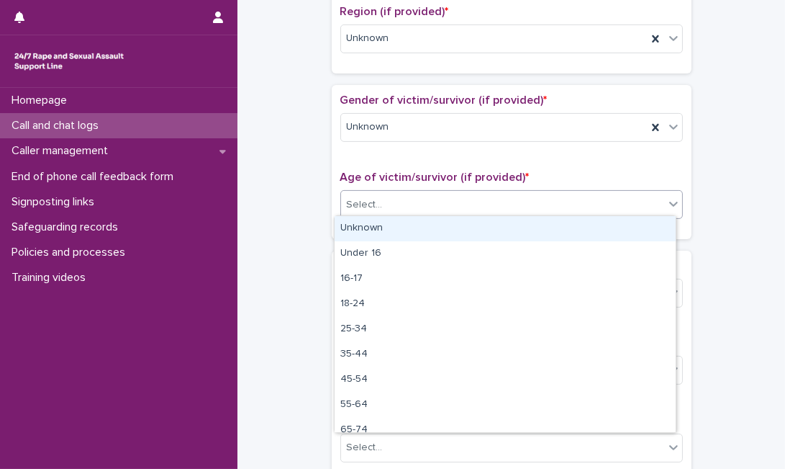
click at [582, 212] on div "Select..." at bounding box center [502, 205] width 323 height 24
click at [569, 231] on div "Unknown" at bounding box center [505, 228] width 341 height 25
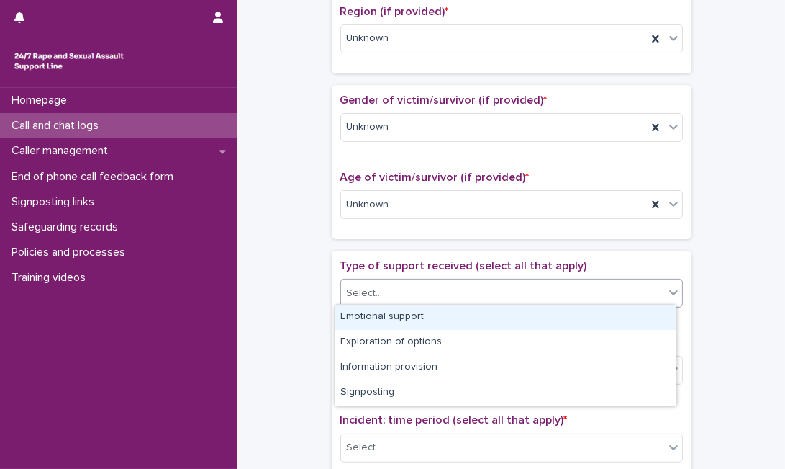
click at [512, 301] on div "Select..." at bounding box center [502, 293] width 323 height 24
click at [497, 322] on div "Emotional support" at bounding box center [505, 316] width 341 height 25
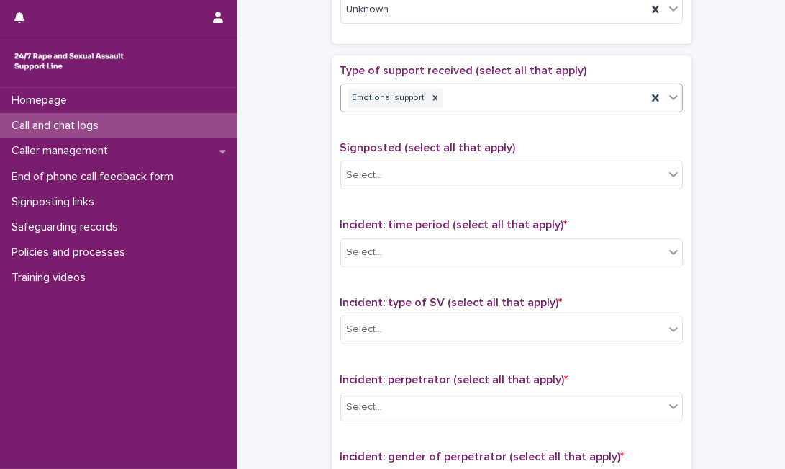
scroll to position [767, 0]
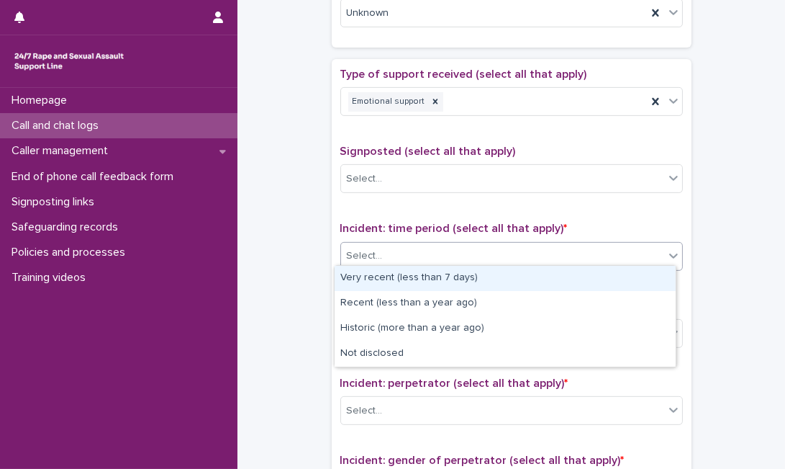
click at [433, 250] on div "Select..." at bounding box center [502, 256] width 323 height 24
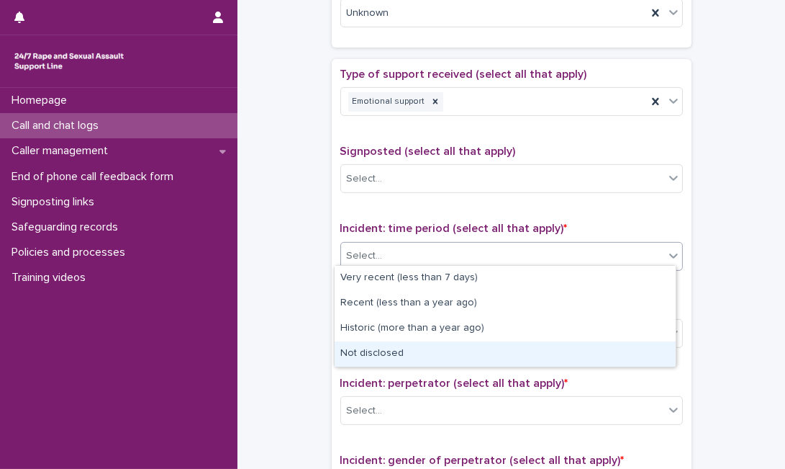
click at [394, 353] on div "Not disclosed" at bounding box center [505, 353] width 341 height 25
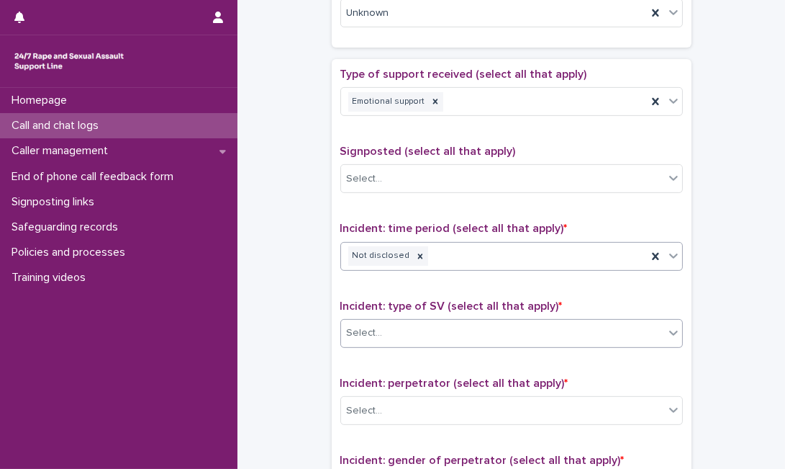
click at [409, 330] on div "Select..." at bounding box center [502, 333] width 323 height 24
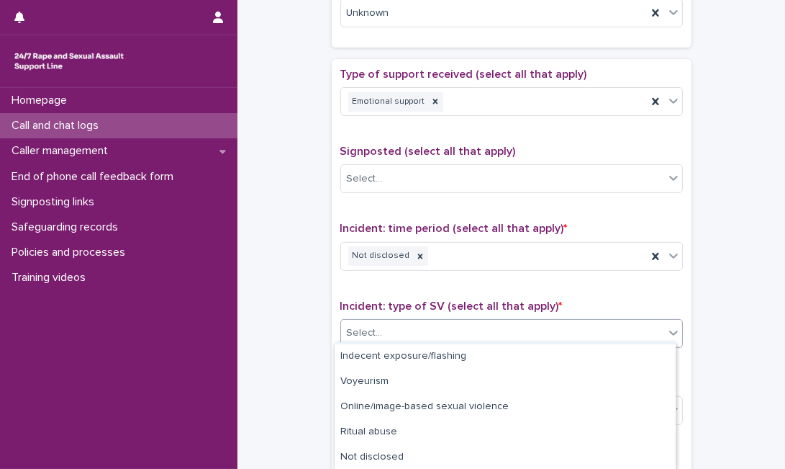
scroll to position [125, 0]
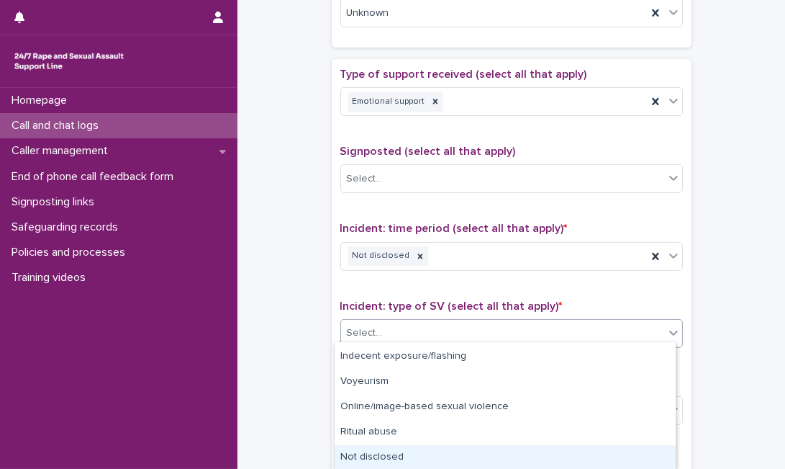
click at [638, 456] on div "Not disclosed" at bounding box center [505, 457] width 341 height 25
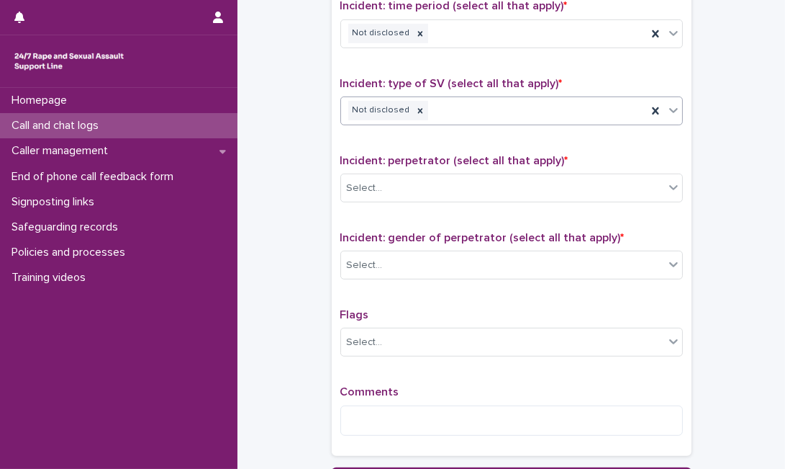
scroll to position [1023, 0]
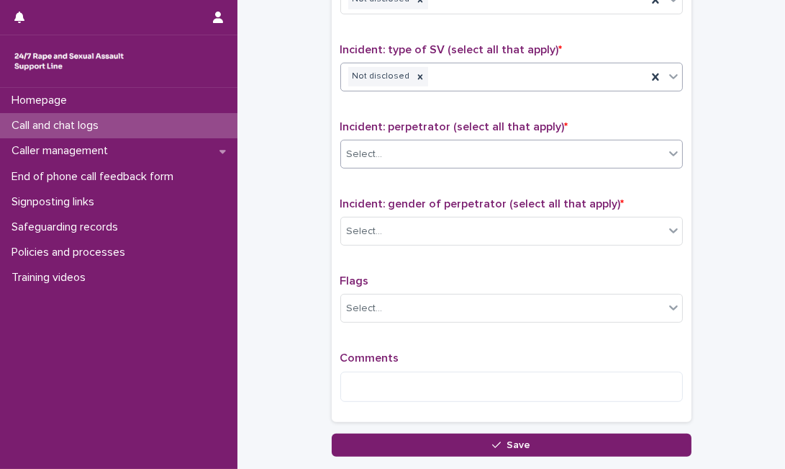
click at [627, 150] on div "Select..." at bounding box center [502, 154] width 323 height 24
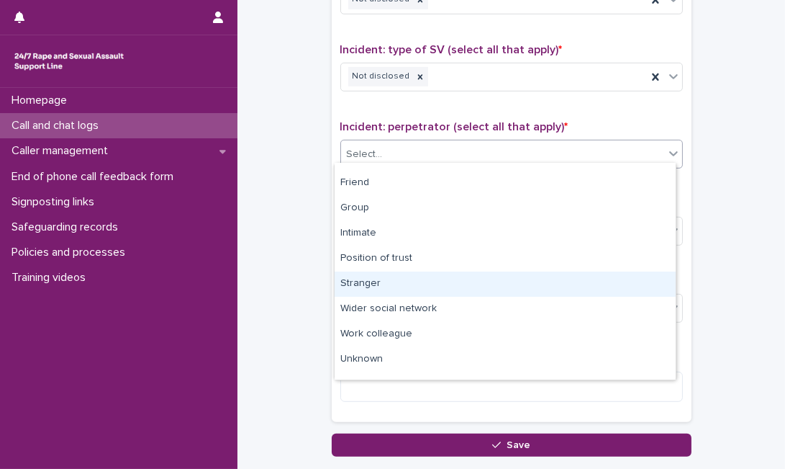
scroll to position [61, 0]
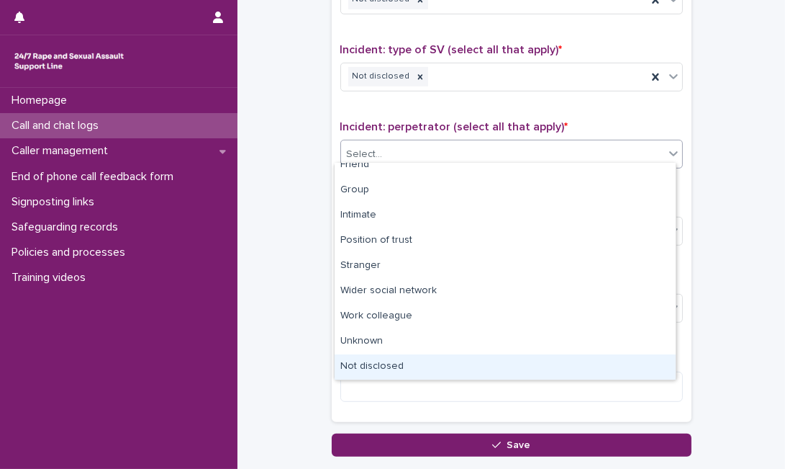
click at [620, 357] on div "Not disclosed" at bounding box center [505, 366] width 341 height 25
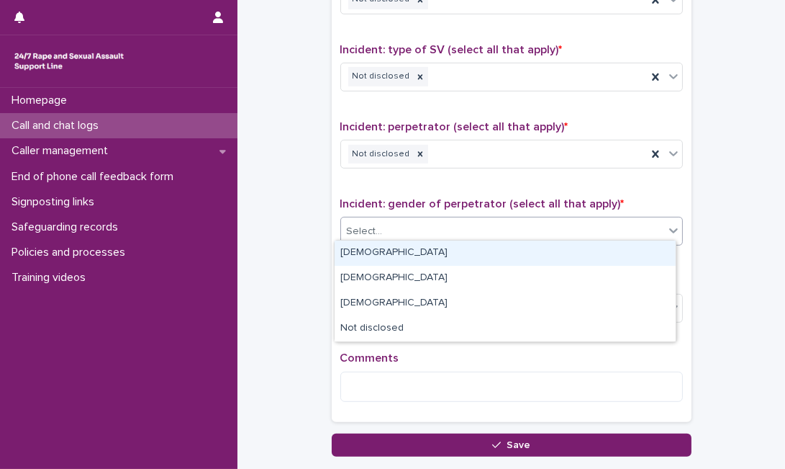
click at [614, 237] on div "Select..." at bounding box center [511, 231] width 343 height 29
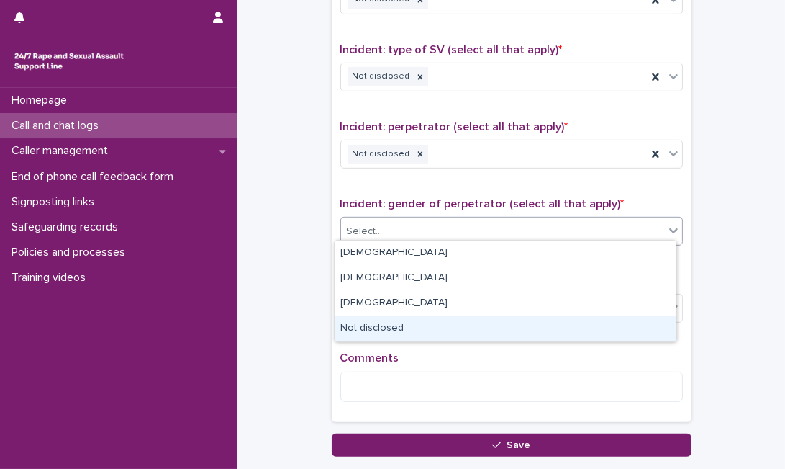
click at [548, 328] on div "Not disclosed" at bounding box center [505, 328] width 341 height 25
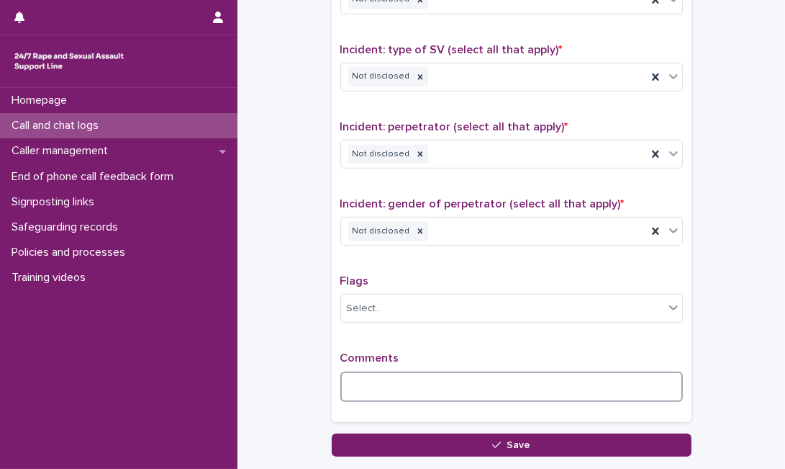
click at [450, 376] on textarea at bounding box center [511, 386] width 343 height 30
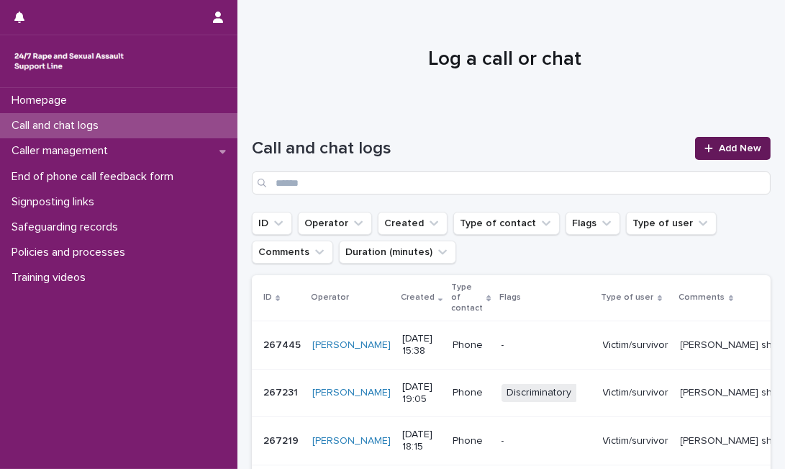
drag, startPoint x: 0, startPoint y: 0, endPoint x: 715, endPoint y: 142, distance: 729.4
click at [719, 143] on span "Add New" at bounding box center [740, 148] width 42 height 10
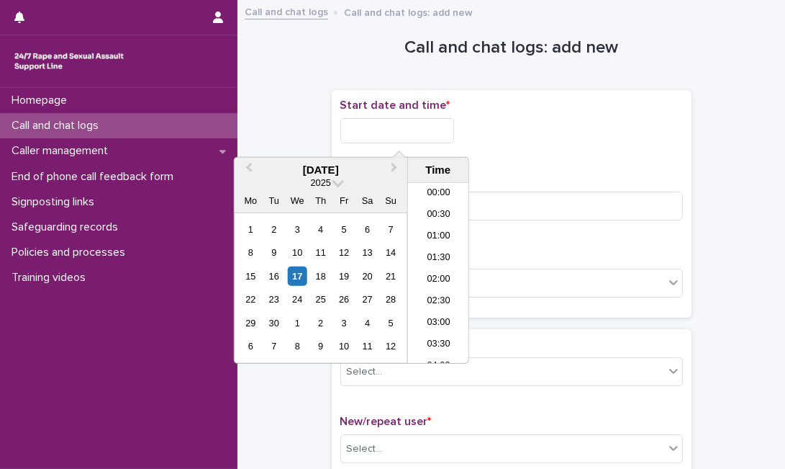
scroll to position [633, 0]
click at [454, 130] on input "text" at bounding box center [397, 130] width 114 height 25
click at [294, 271] on div "17" at bounding box center [297, 275] width 19 height 19
click at [443, 130] on input "**********" at bounding box center [397, 130] width 114 height 25
type input "**********"
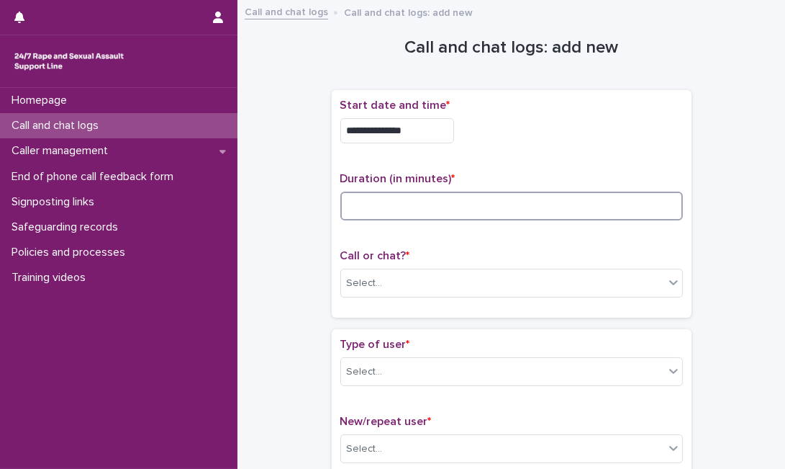
click at [586, 210] on input at bounding box center [511, 205] width 343 height 29
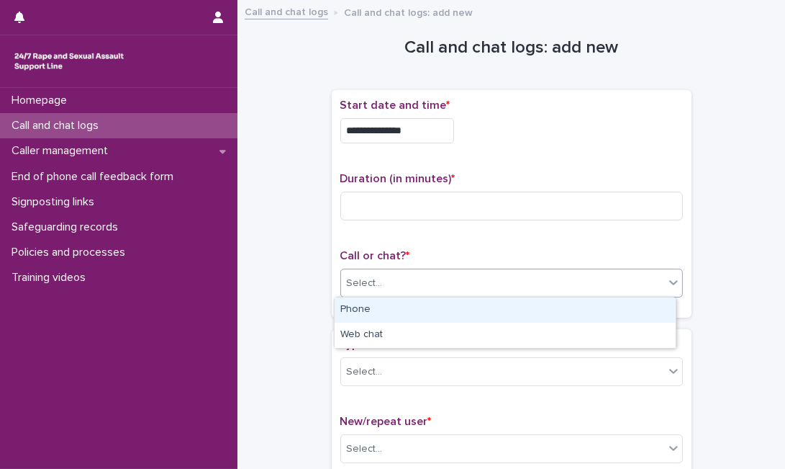
click at [510, 290] on div "Select..." at bounding box center [502, 283] width 323 height 24
click at [492, 307] on div "Phone" at bounding box center [505, 309] width 341 height 25
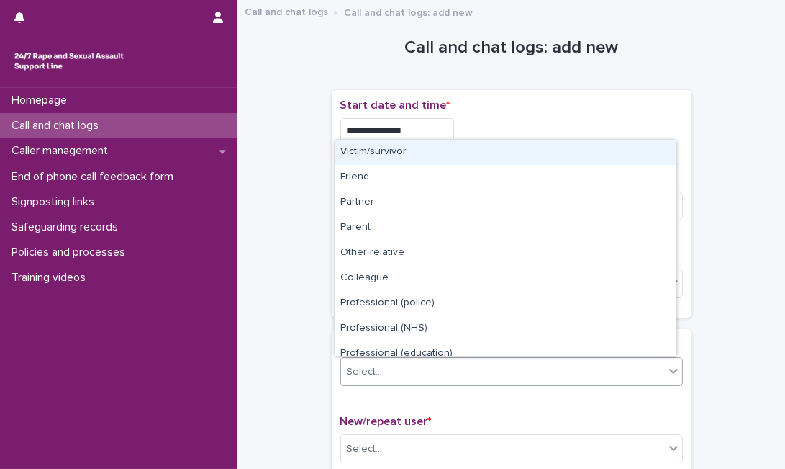
click at [453, 375] on div "Select..." at bounding box center [502, 372] width 323 height 24
click at [518, 155] on div "Victim/survivor" at bounding box center [505, 152] width 341 height 25
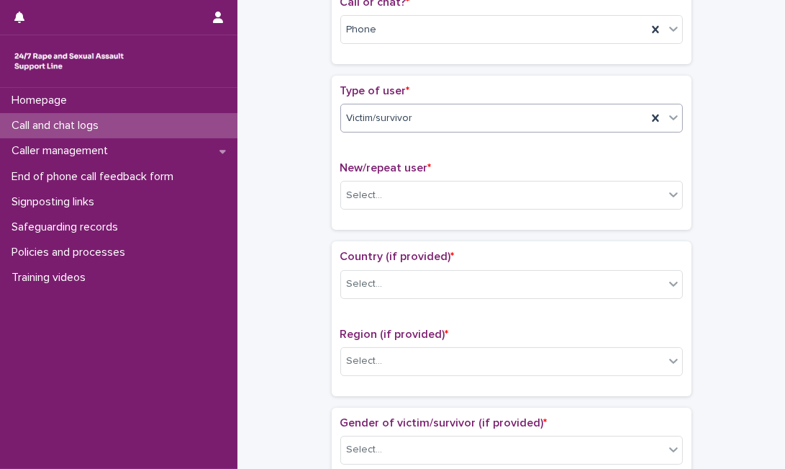
scroll to position [250, 0]
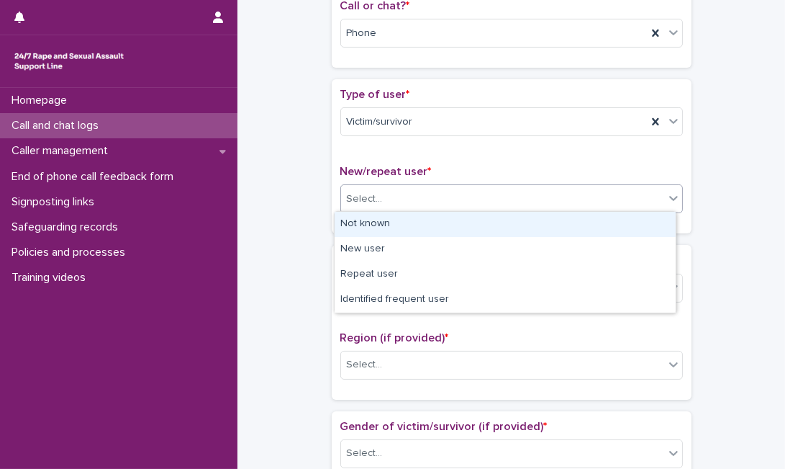
click at [641, 198] on div "Select..." at bounding box center [502, 199] width 323 height 24
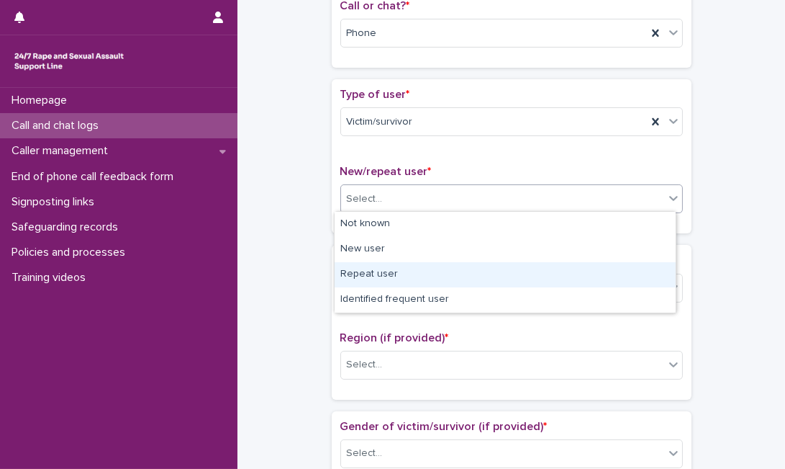
click at [598, 279] on div "Repeat user" at bounding box center [505, 274] width 341 height 25
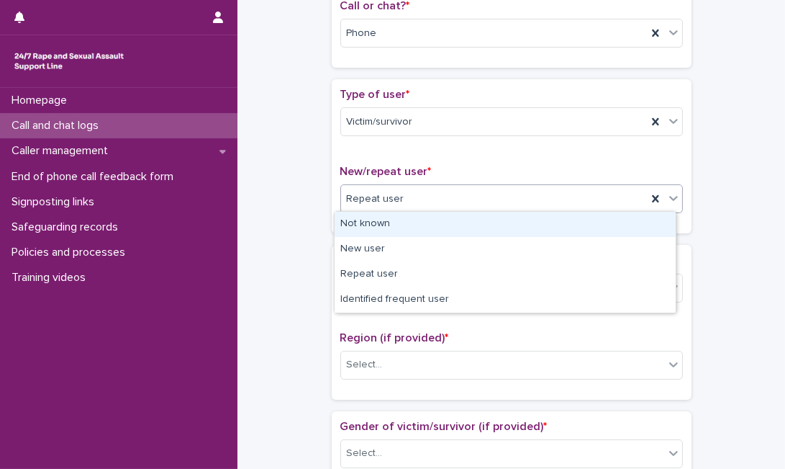
click at [619, 209] on div "Repeat user" at bounding box center [494, 199] width 306 height 24
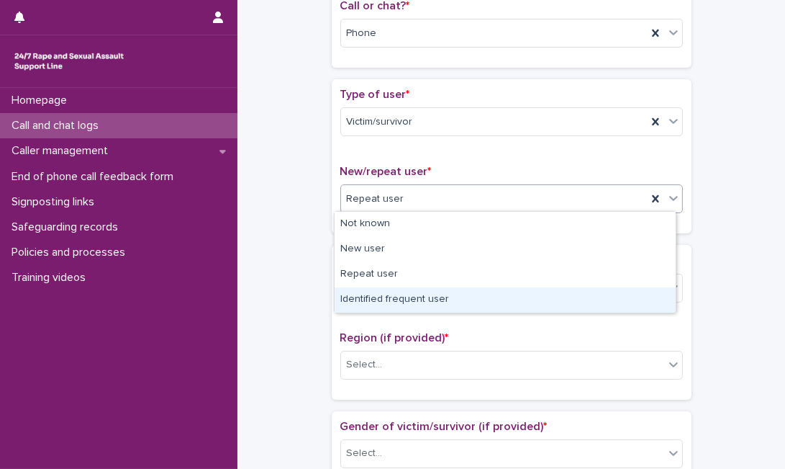
click at [556, 297] on div "Identified frequent user" at bounding box center [505, 299] width 341 height 25
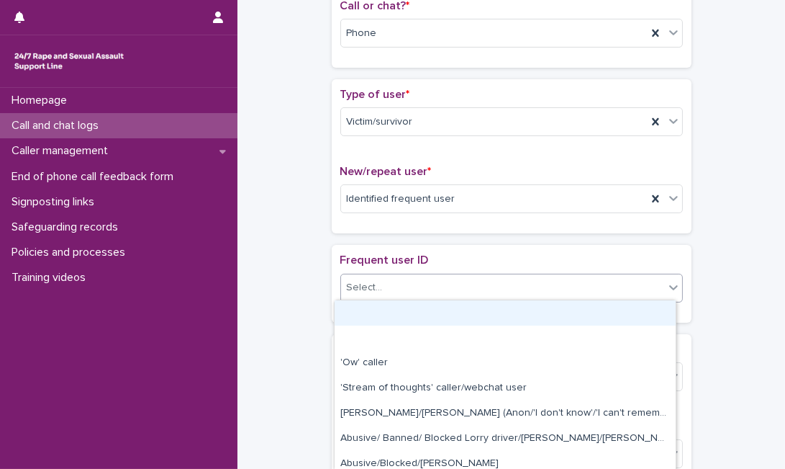
click at [454, 285] on div "Select..." at bounding box center [502, 288] width 323 height 24
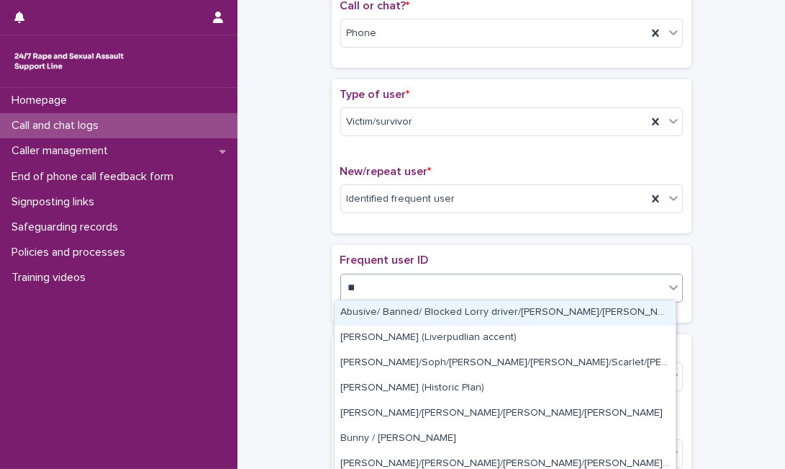
type input "***"
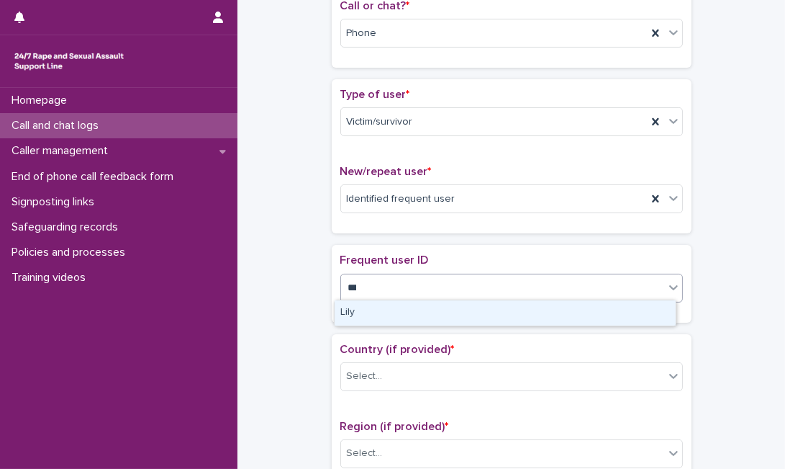
click at [544, 304] on div "Lily" at bounding box center [505, 312] width 341 height 25
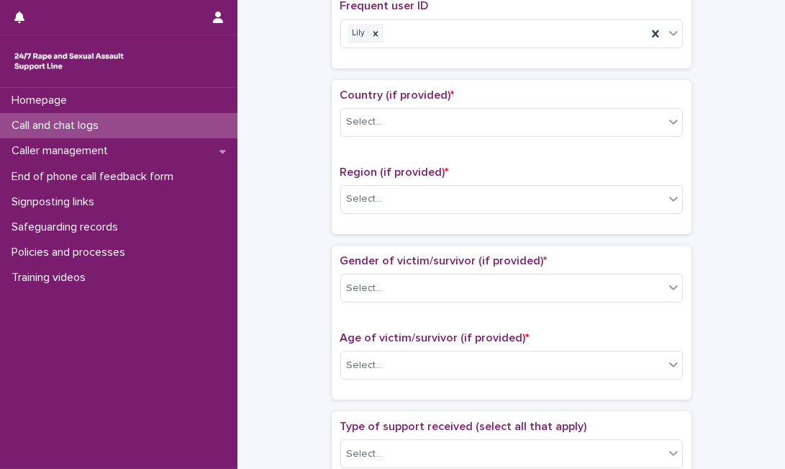
scroll to position [505, 0]
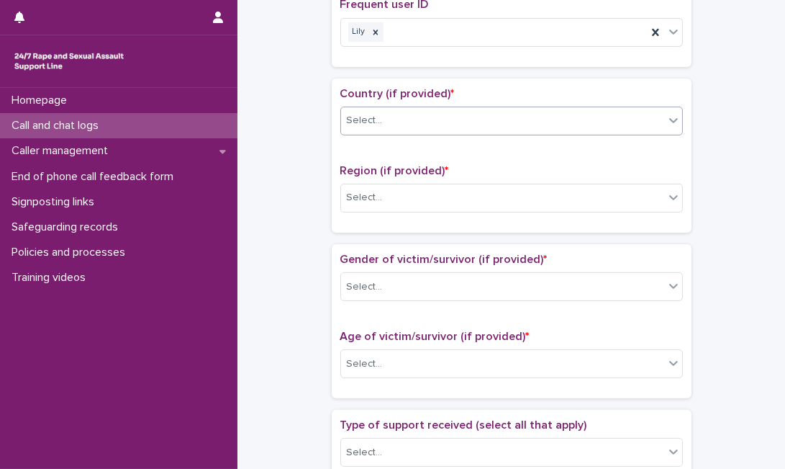
click at [636, 125] on div "Select..." at bounding box center [502, 121] width 323 height 24
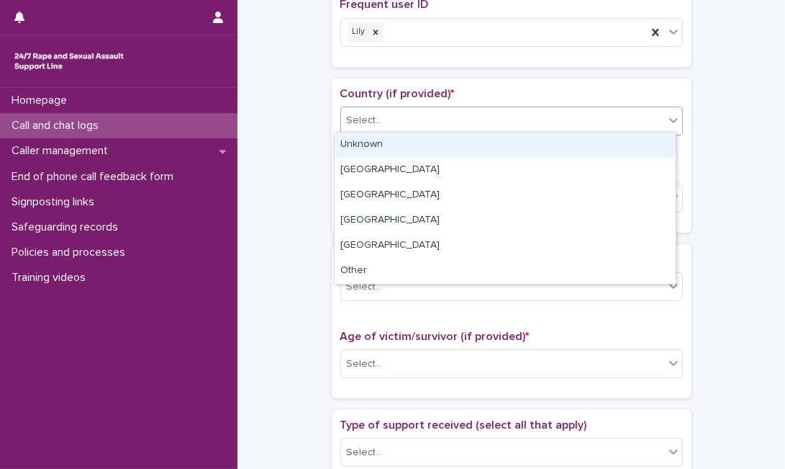
click at [605, 142] on div "Unknown" at bounding box center [505, 144] width 341 height 25
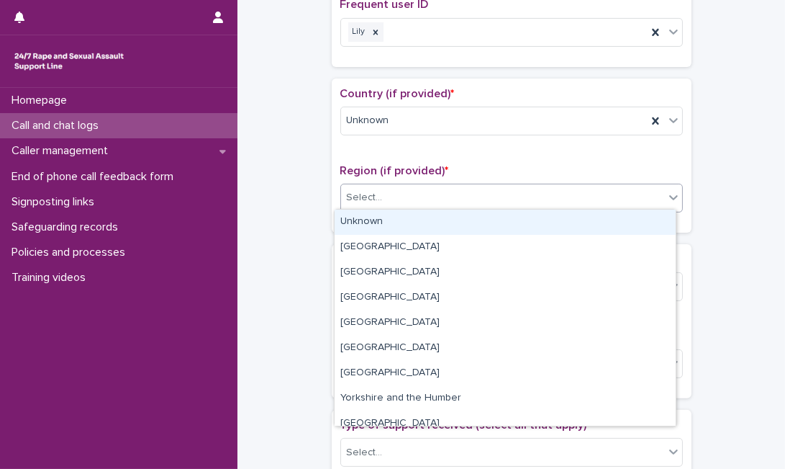
click at [564, 193] on div "Select..." at bounding box center [502, 198] width 323 height 24
click at [549, 217] on div "Unknown" at bounding box center [505, 221] width 341 height 25
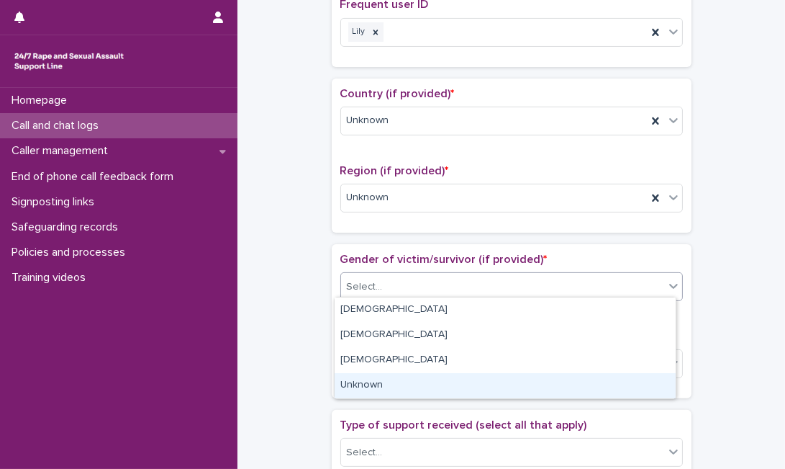
drag, startPoint x: 497, startPoint y: 294, endPoint x: 444, endPoint y: 384, distance: 104.5
click at [444, 384] on body "**********" at bounding box center [392, 234] width 785 height 469
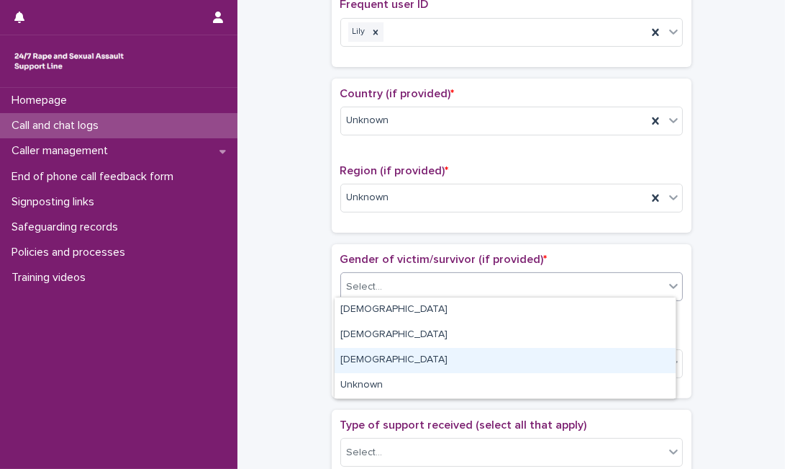
drag, startPoint x: 444, startPoint y: 384, endPoint x: 459, endPoint y: 353, distance: 34.4
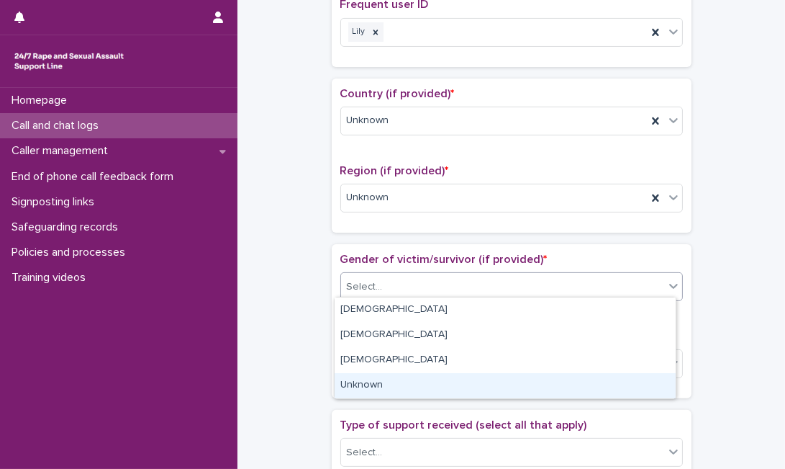
click at [446, 383] on div "Unknown" at bounding box center [505, 385] width 341 height 25
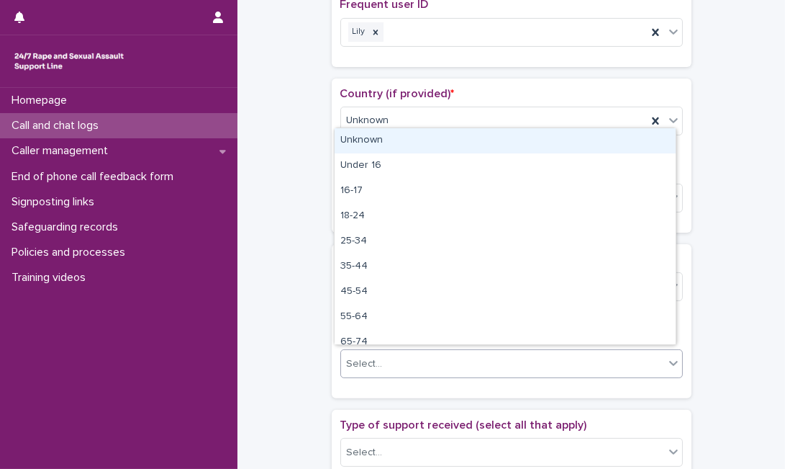
click at [451, 367] on div "Select..." at bounding box center [502, 364] width 323 height 24
click at [490, 145] on div "Unknown" at bounding box center [505, 140] width 341 height 25
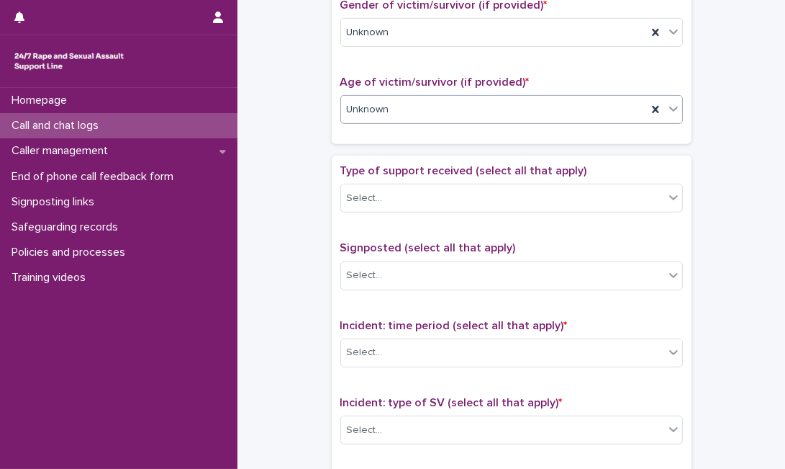
scroll to position [761, 0]
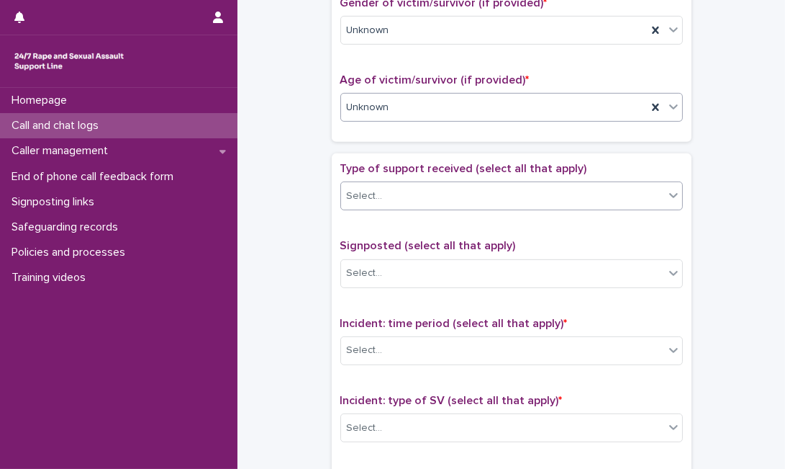
click at [571, 196] on div "Select..." at bounding box center [502, 196] width 323 height 24
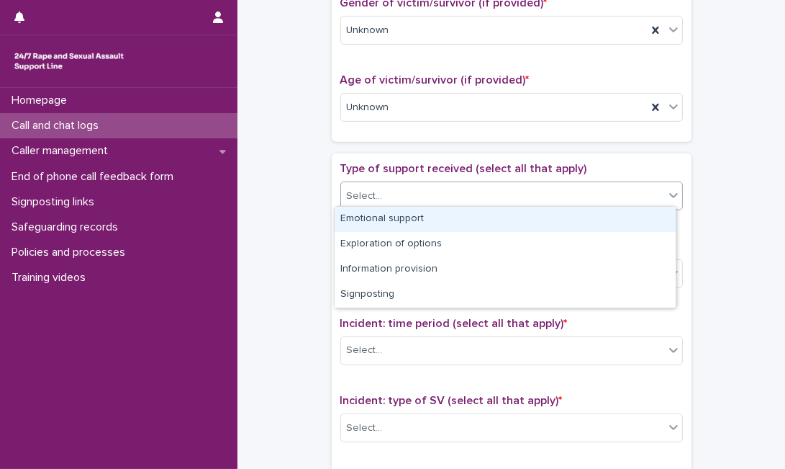
click at [550, 217] on div "Emotional support" at bounding box center [505, 219] width 341 height 25
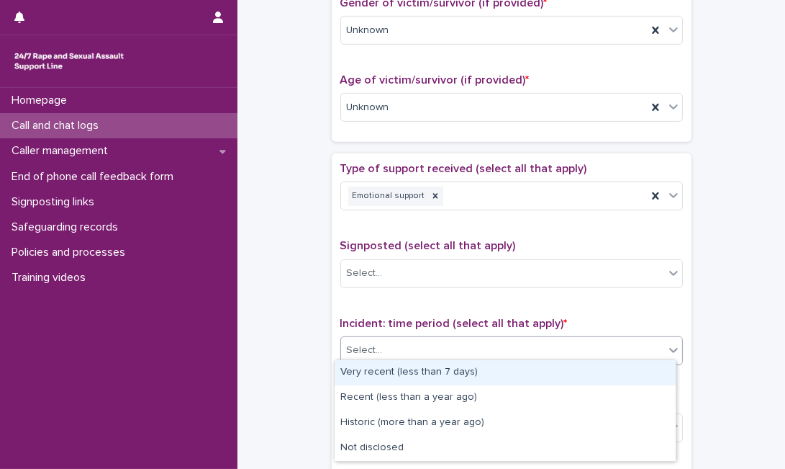
click at [494, 338] on div "Select..." at bounding box center [502, 350] width 323 height 24
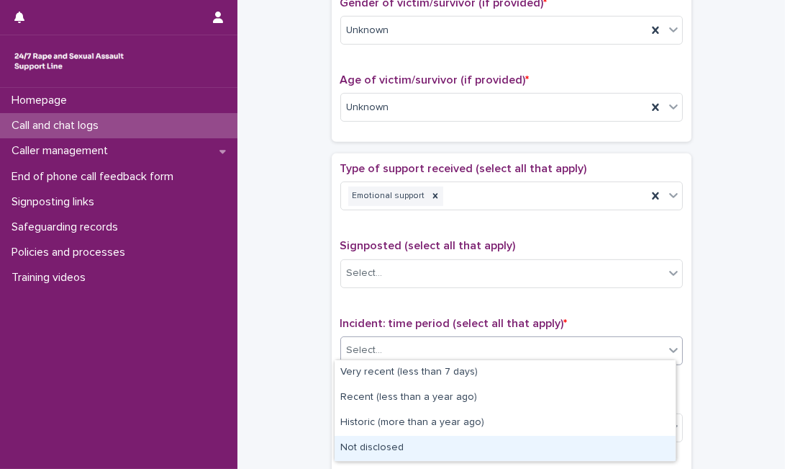
click at [456, 435] on div "Not disclosed" at bounding box center [505, 447] width 341 height 25
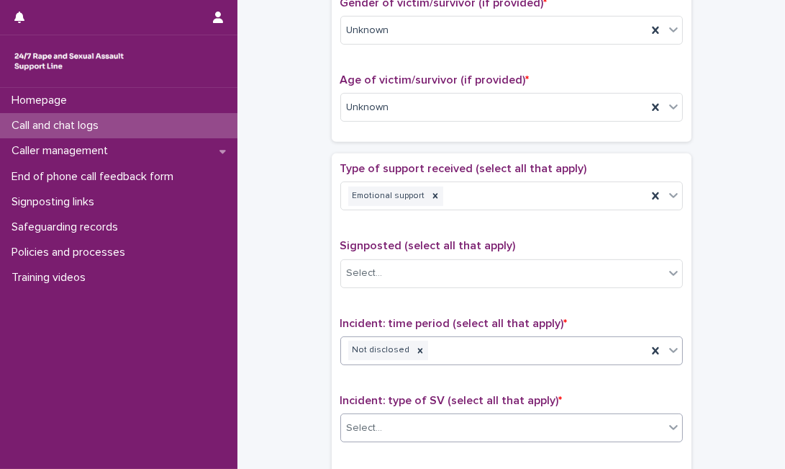
click at [471, 418] on div "Select..." at bounding box center [502, 428] width 323 height 24
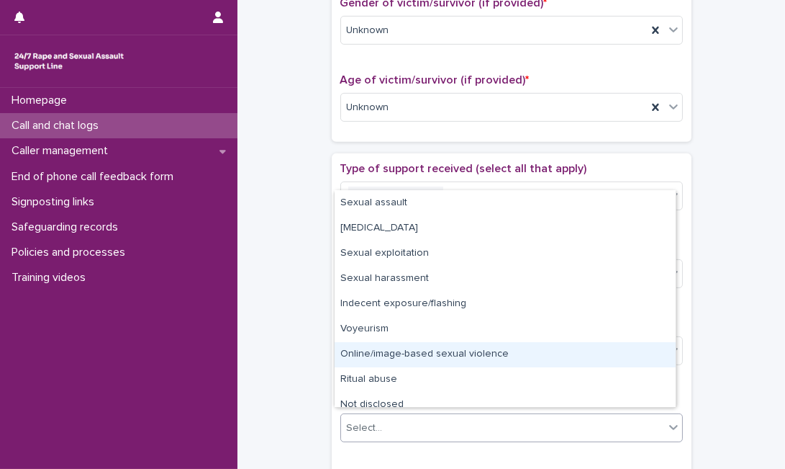
scroll to position [35, 0]
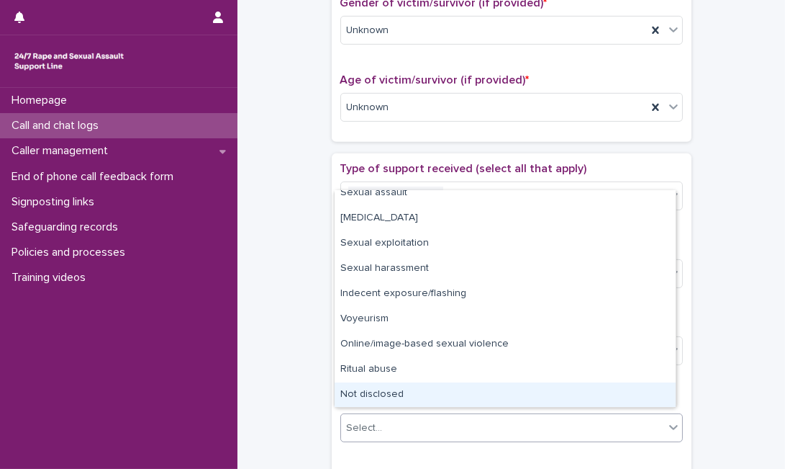
click at [625, 401] on div "Not disclosed" at bounding box center [505, 394] width 341 height 25
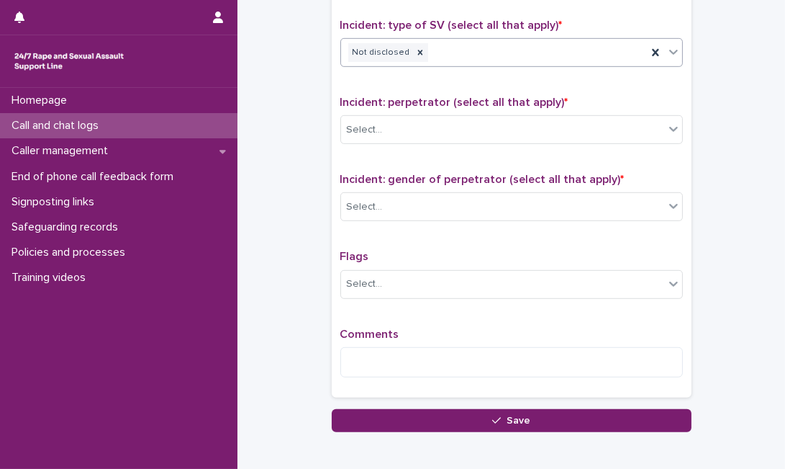
scroll to position [1145, 0]
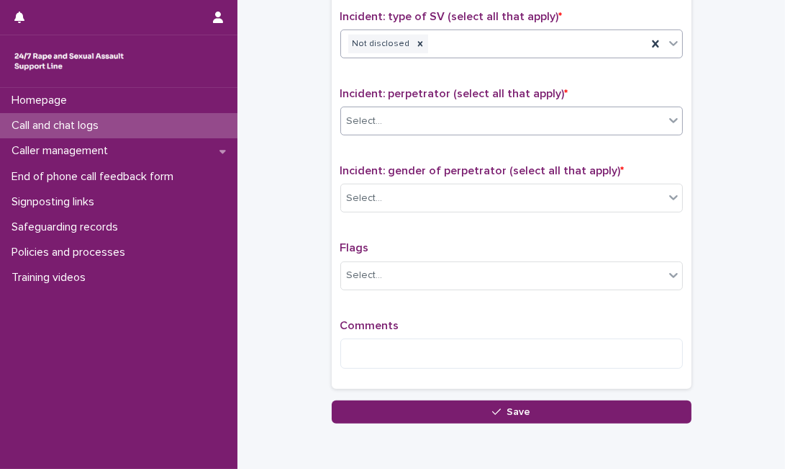
click at [625, 116] on div "Select..." at bounding box center [502, 121] width 323 height 24
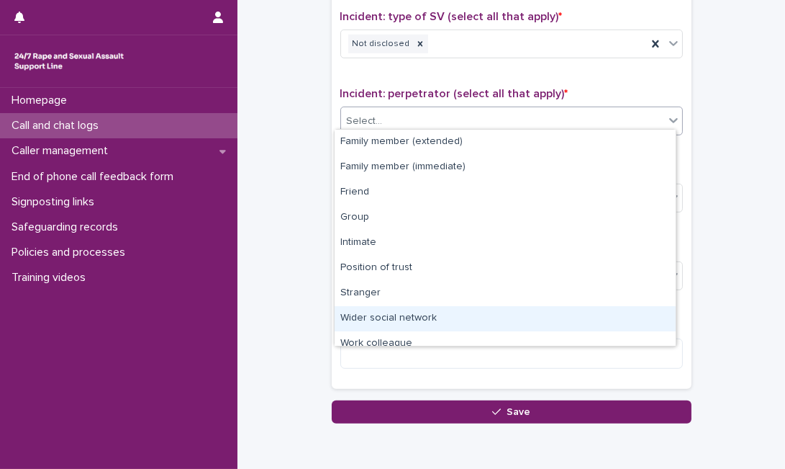
scroll to position [61, 0]
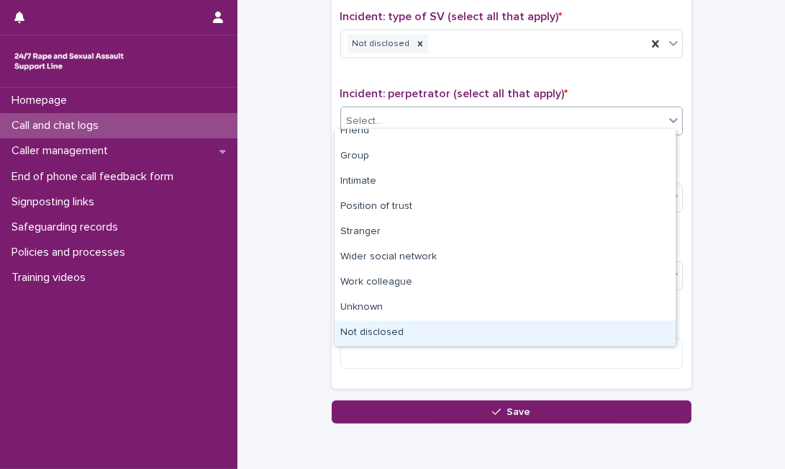
click at [602, 323] on div "Not disclosed" at bounding box center [505, 332] width 341 height 25
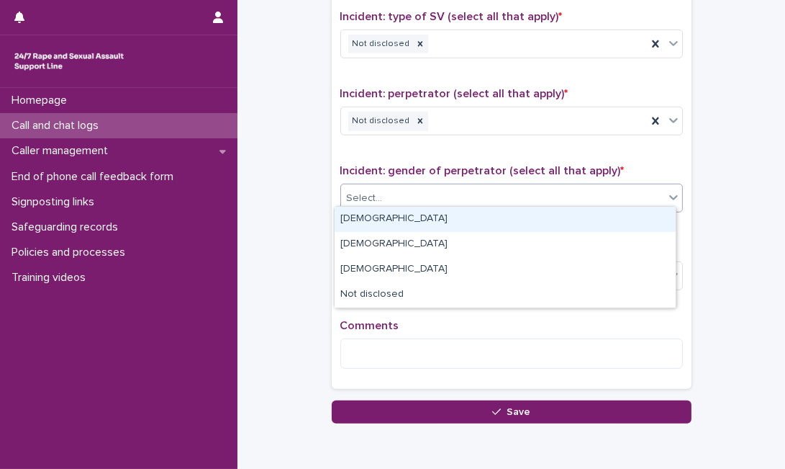
click at [607, 199] on div "Select..." at bounding box center [502, 198] width 323 height 24
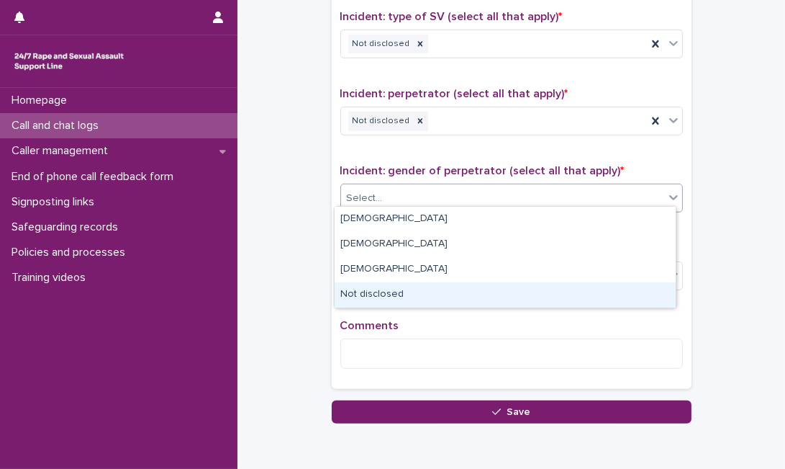
click at [545, 294] on div "Not disclosed" at bounding box center [505, 294] width 341 height 25
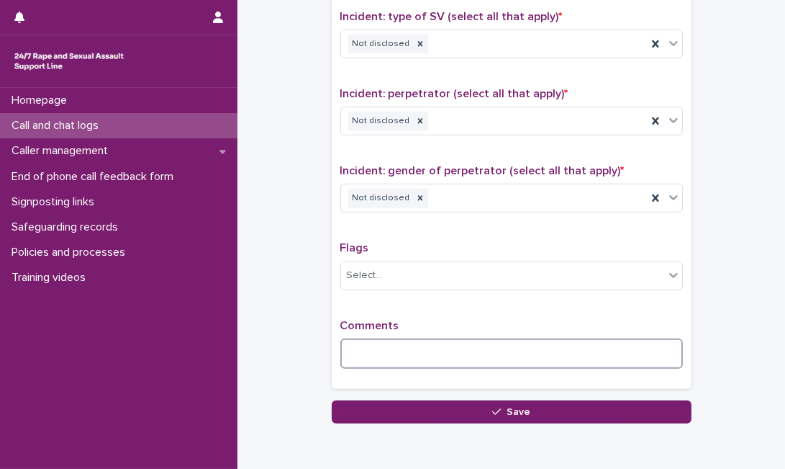
click at [502, 338] on textarea at bounding box center [511, 353] width 343 height 30
click at [444, 350] on textarea at bounding box center [511, 353] width 343 height 30
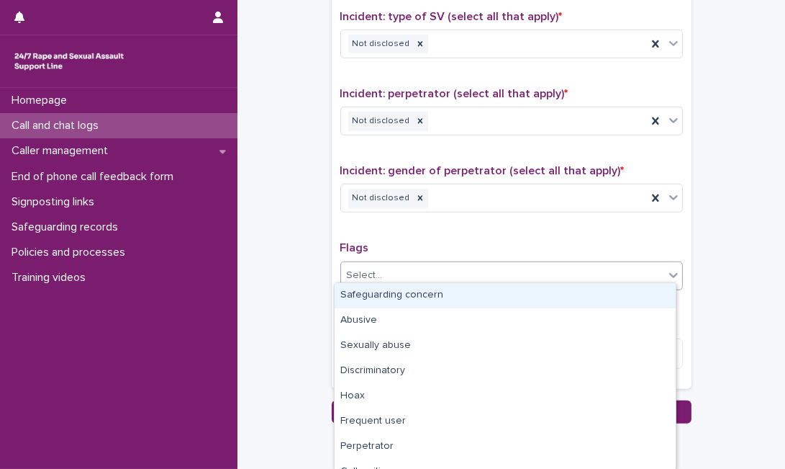
click at [392, 278] on div "Select..." at bounding box center [502, 275] width 323 height 24
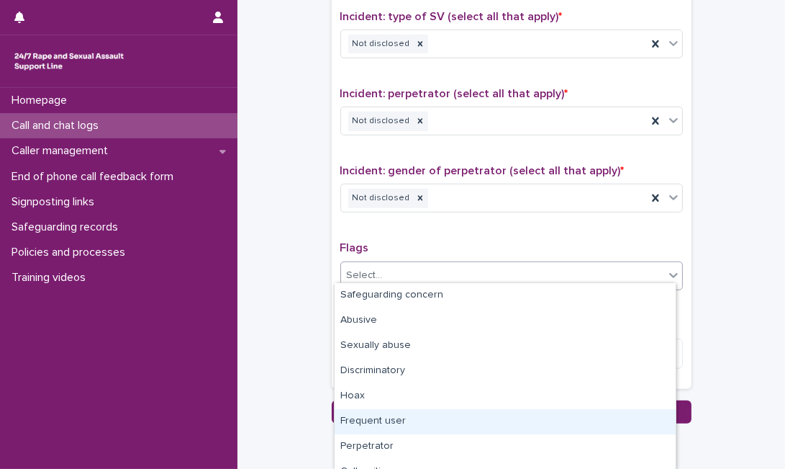
click at [379, 428] on div "Frequent user" at bounding box center [505, 421] width 341 height 25
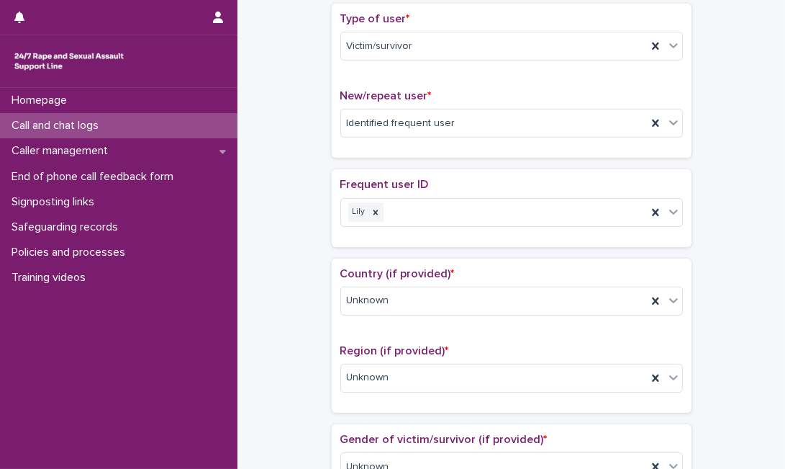
scroll to position [0, 0]
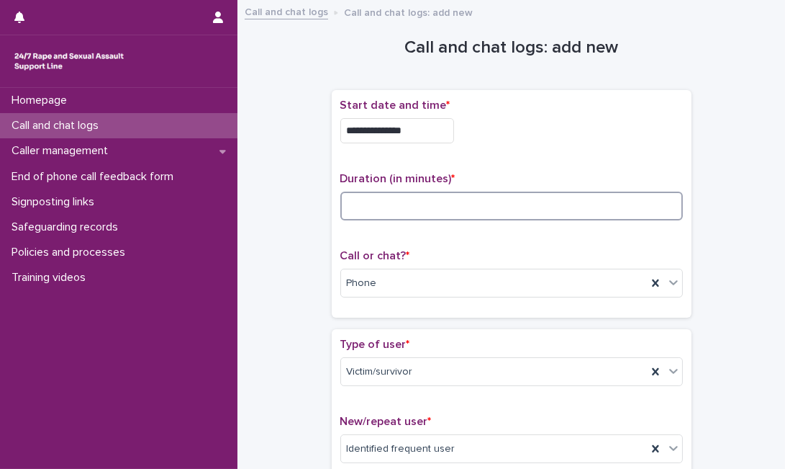
click at [565, 209] on input at bounding box center [511, 205] width 343 height 29
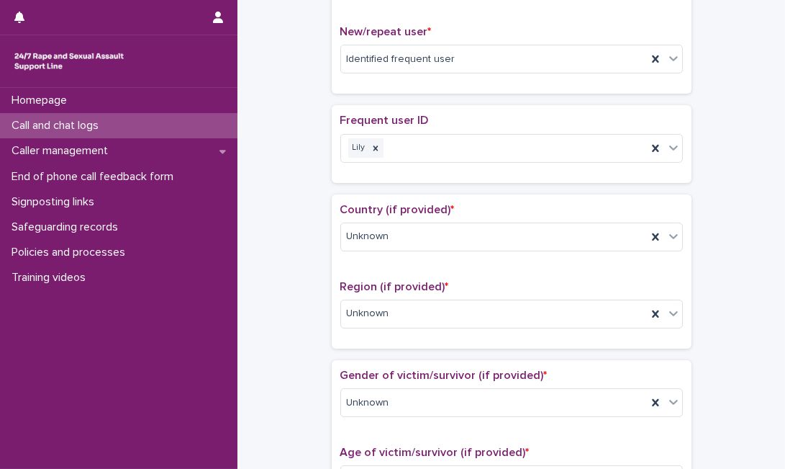
scroll to position [1205, 0]
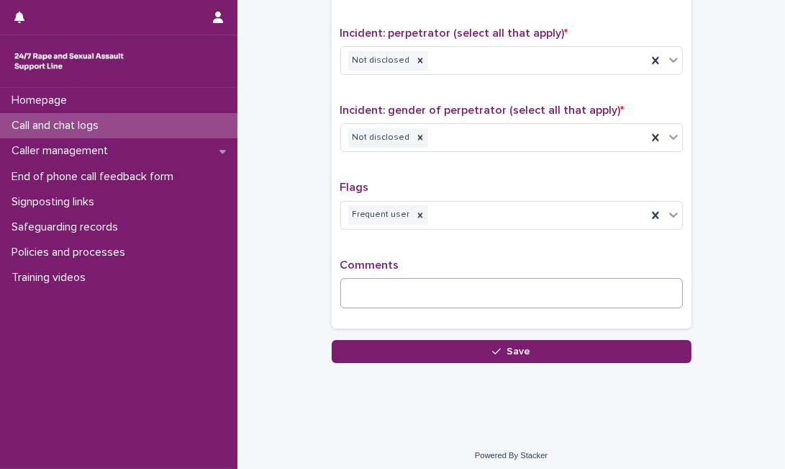
type input "**"
click at [612, 290] on textarea at bounding box center [511, 293] width 343 height 30
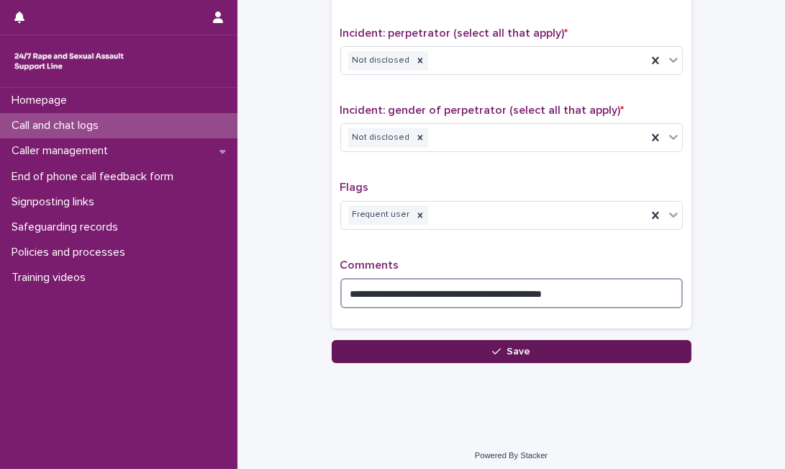
type textarea "**********"
click at [565, 340] on button "Save" at bounding box center [512, 351] width 360 height 23
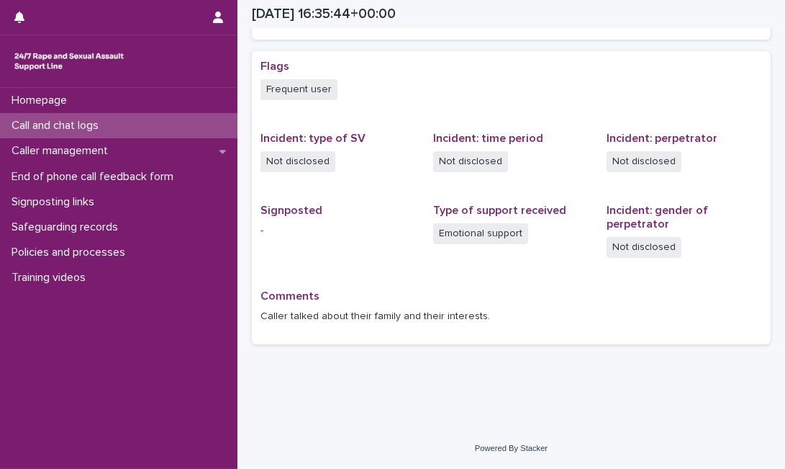
scroll to position [345, 0]
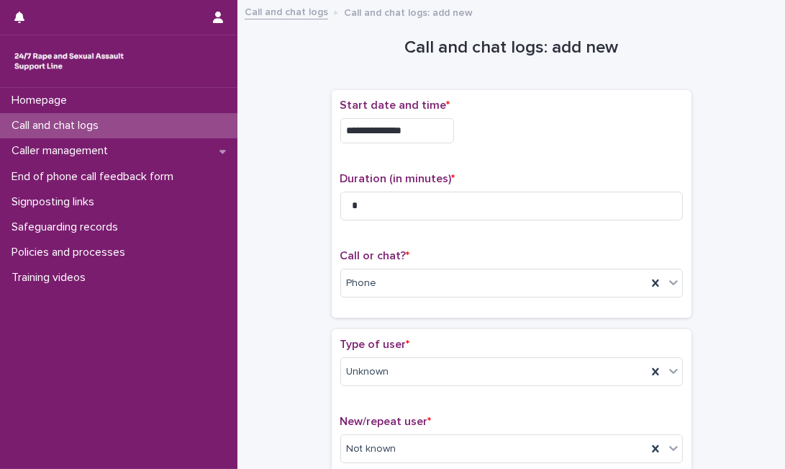
scroll to position [1018, 0]
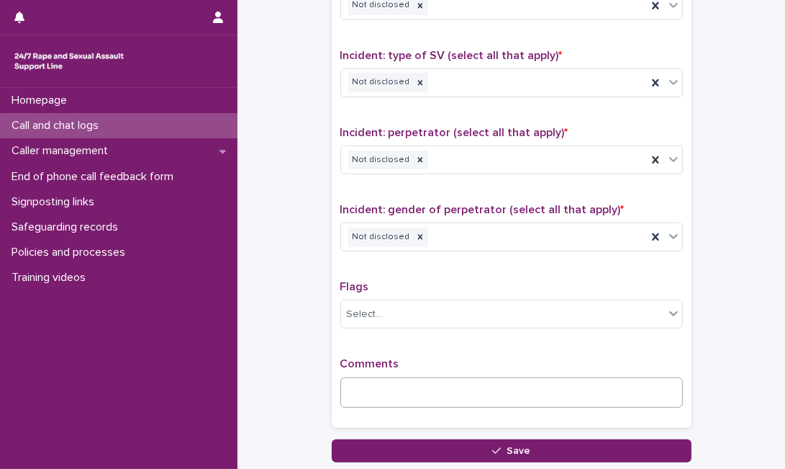
click at [348, 386] on textarea at bounding box center [511, 392] width 343 height 30
click at [537, 392] on textarea "**********" at bounding box center [511, 392] width 343 height 30
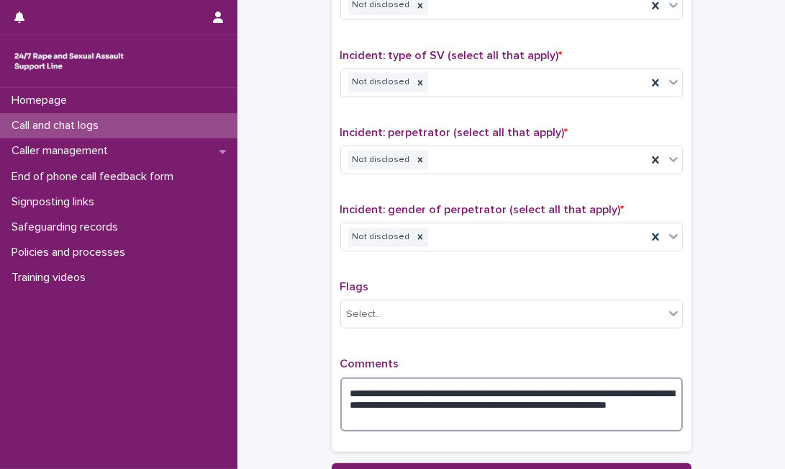
scroll to position [1126, 0]
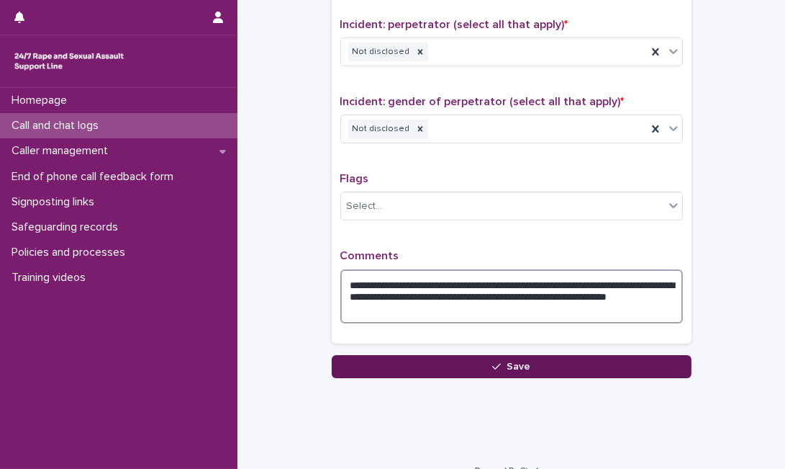
type textarea "**********"
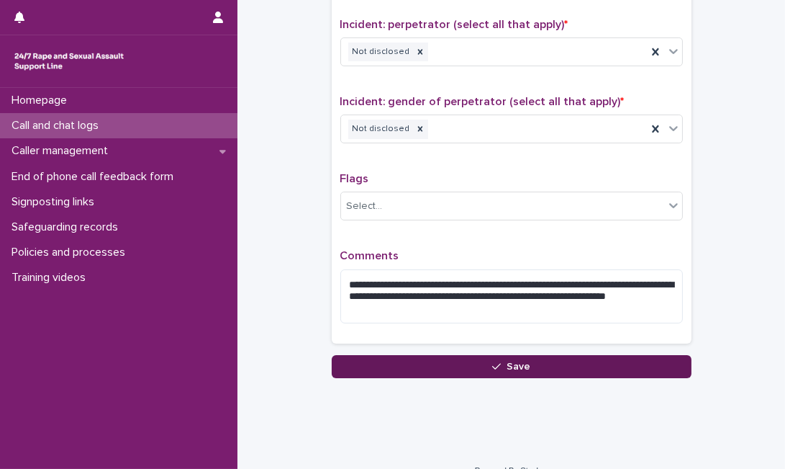
click at [574, 357] on button "Save" at bounding box center [512, 366] width 360 height 23
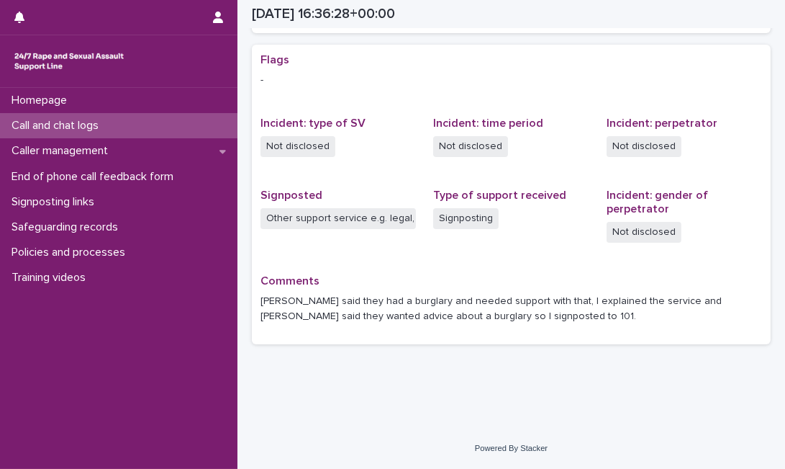
scroll to position [267, 0]
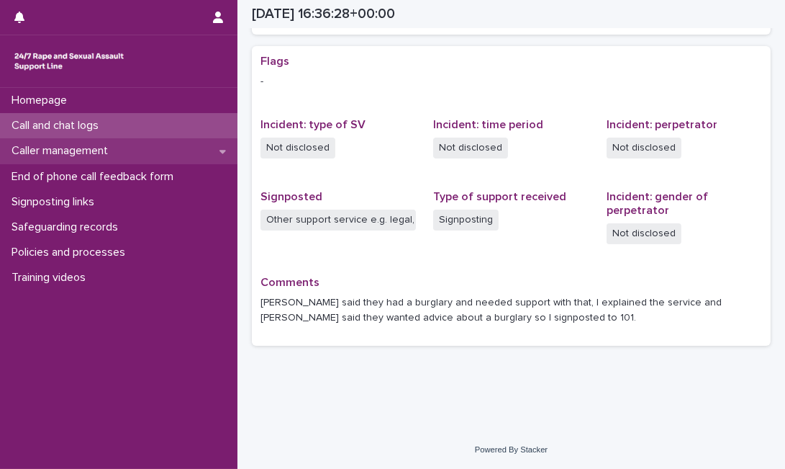
click at [99, 146] on p "Caller management" at bounding box center [63, 151] width 114 height 14
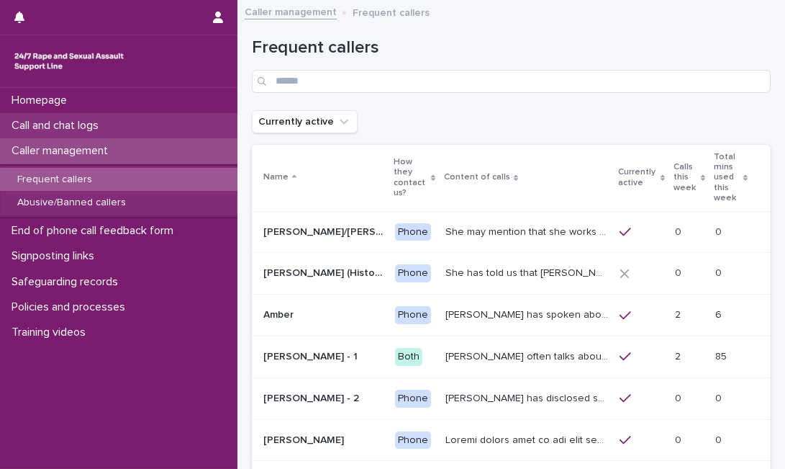
click at [109, 125] on p "Call and chat logs" at bounding box center [58, 126] width 104 height 14
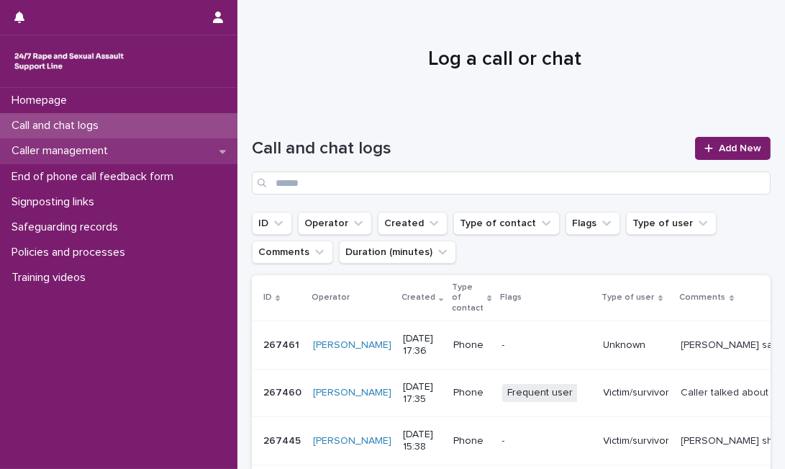
click at [152, 156] on div "Caller management" at bounding box center [118, 150] width 237 height 25
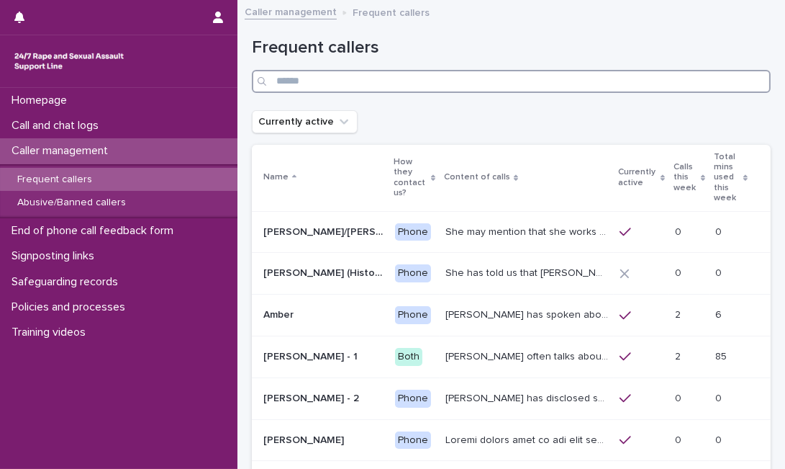
click at [347, 83] on input "Search" at bounding box center [511, 81] width 519 height 23
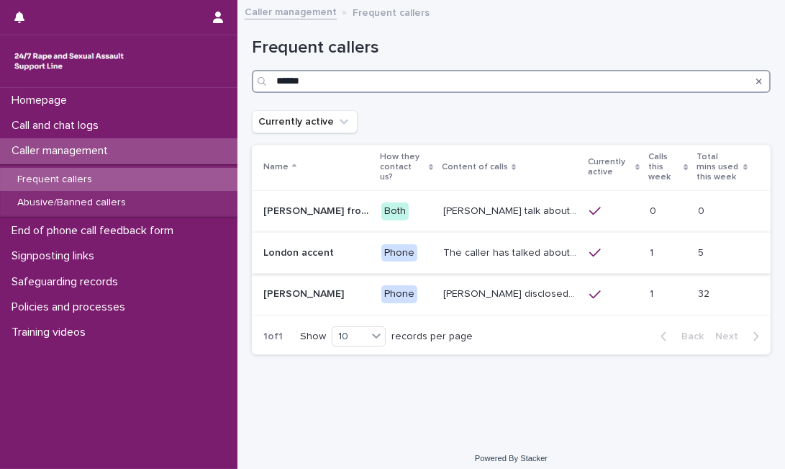
type input "******"
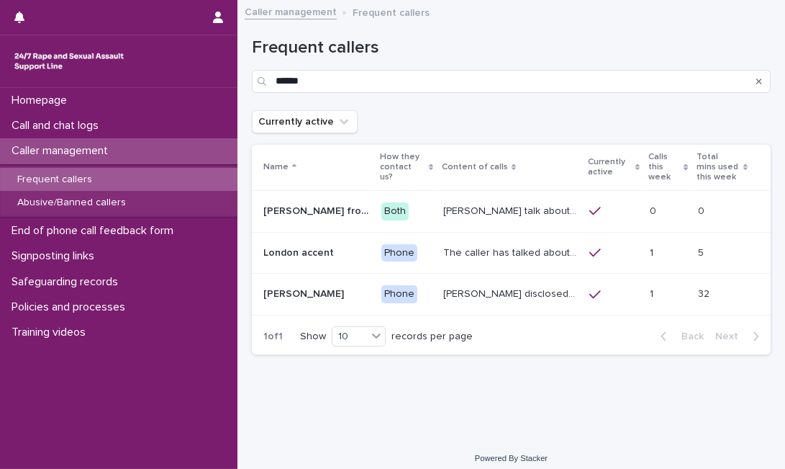
click at [480, 244] on p "The caller has talked about being paid for sex with older men. Gang ‘leaders’ a…" at bounding box center [511, 251] width 137 height 15
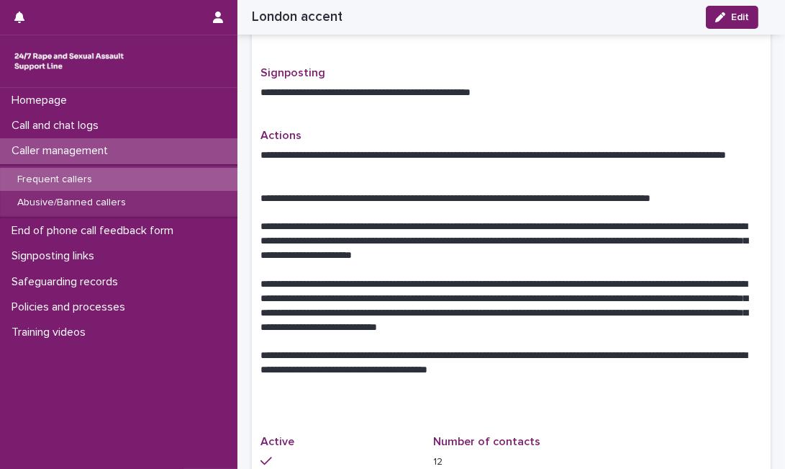
scroll to position [642, 0]
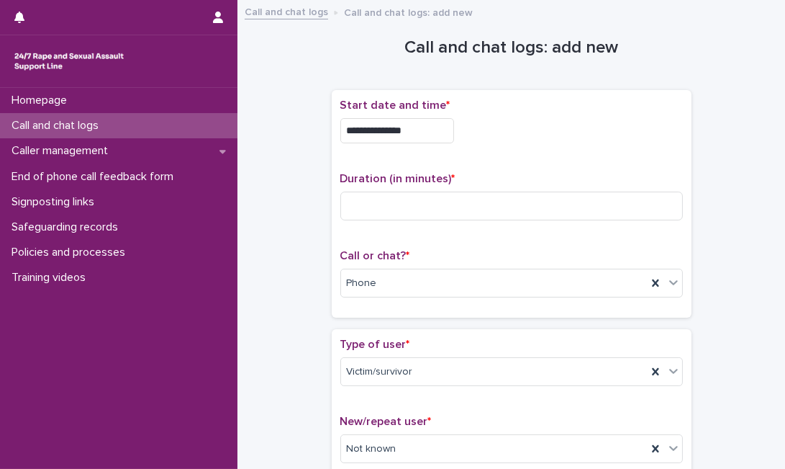
scroll to position [1023, 0]
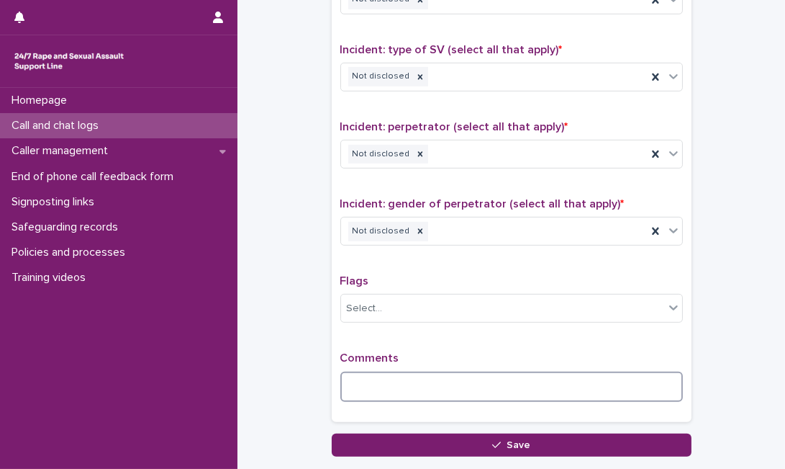
click at [366, 381] on textarea at bounding box center [511, 386] width 343 height 30
click at [387, 372] on textarea at bounding box center [511, 386] width 343 height 30
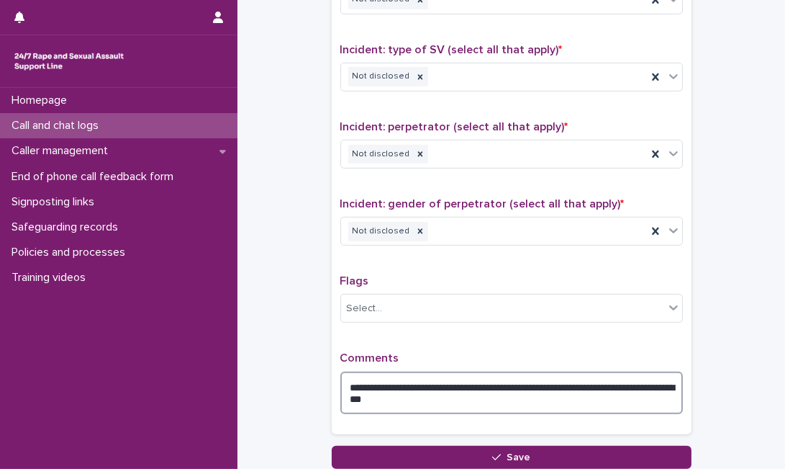
click at [507, 392] on textarea "**********" at bounding box center [511, 392] width 343 height 42
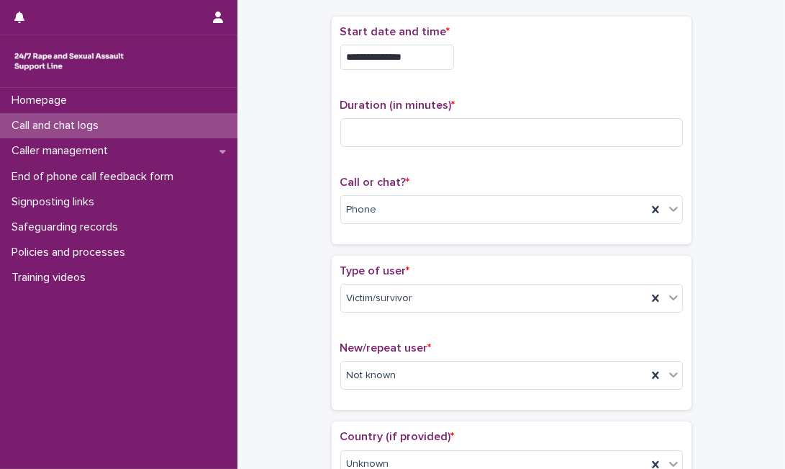
scroll to position [63, 0]
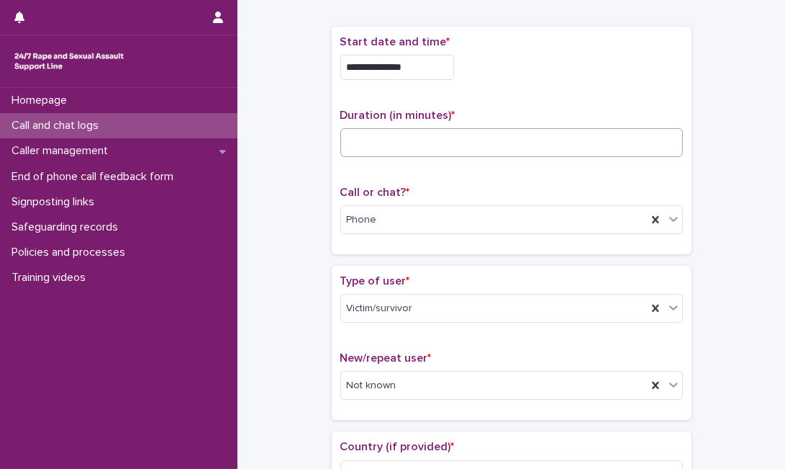
type textarea "**********"
click at [637, 142] on input at bounding box center [511, 142] width 343 height 29
type input "**"
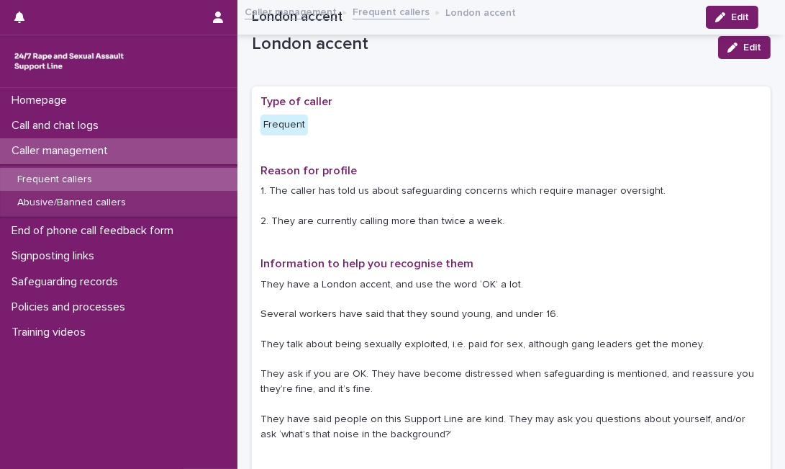
scroll to position [642, 0]
